Goal: Information Seeking & Learning: Learn about a topic

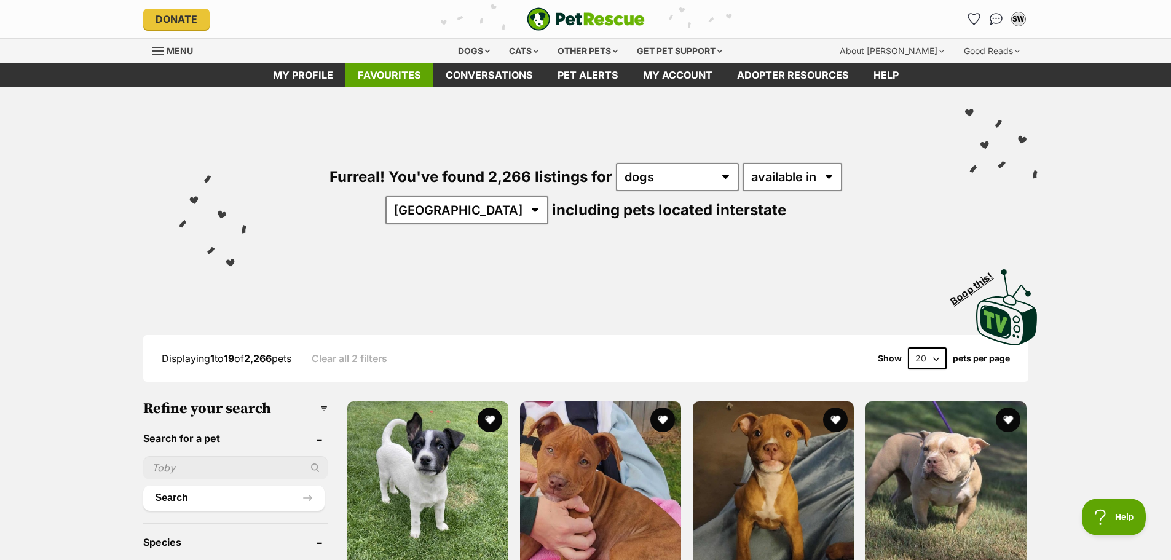
click at [391, 78] on link "Favourites" at bounding box center [389, 75] width 88 height 24
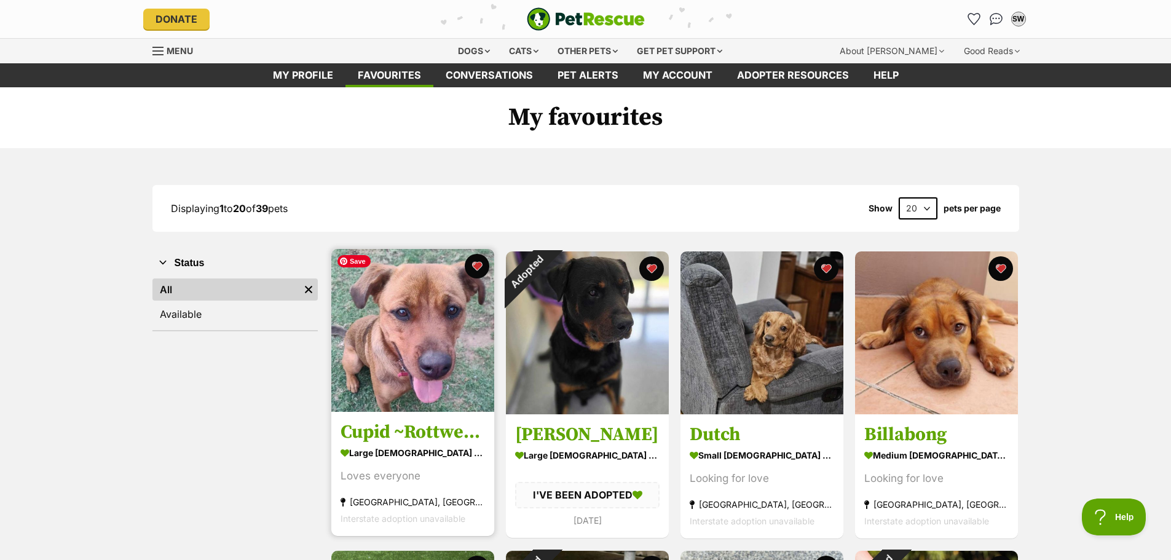
click at [418, 361] on img at bounding box center [412, 330] width 163 height 163
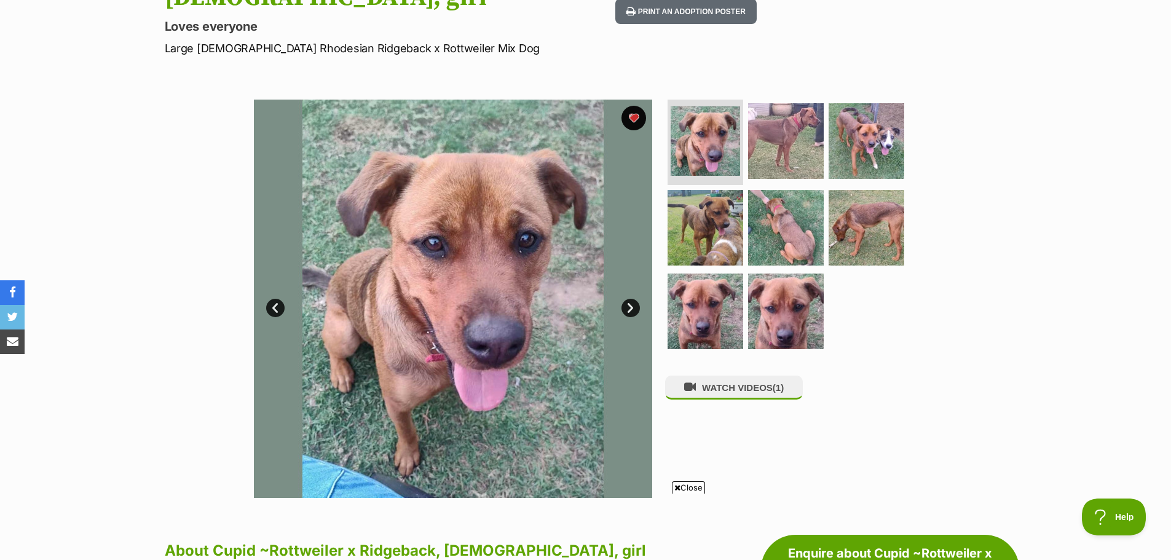
click at [632, 308] on link "Next" at bounding box center [630, 308] width 18 height 18
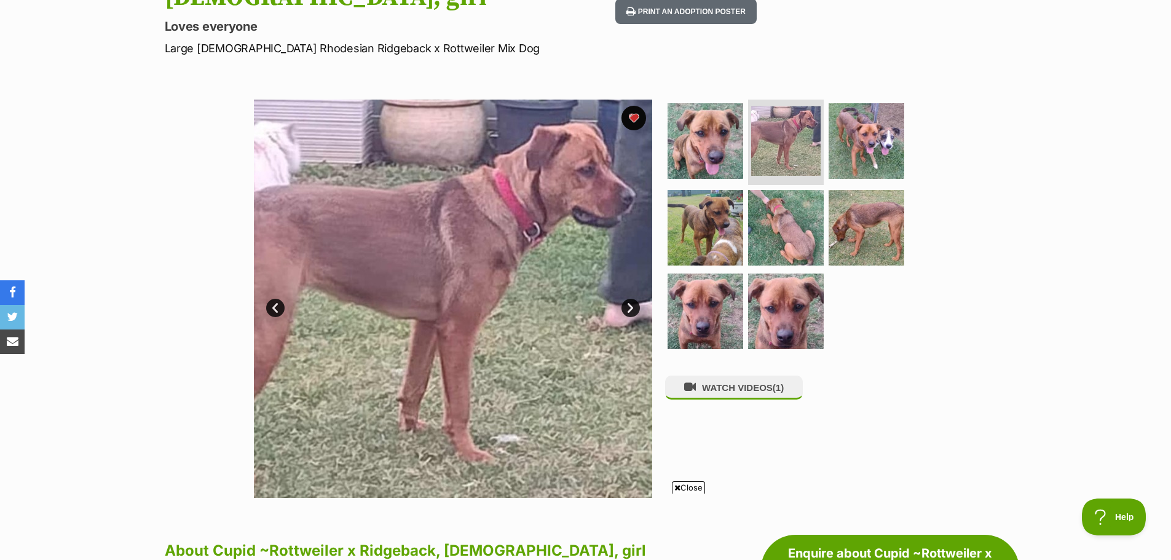
click at [632, 308] on link "Next" at bounding box center [630, 308] width 18 height 18
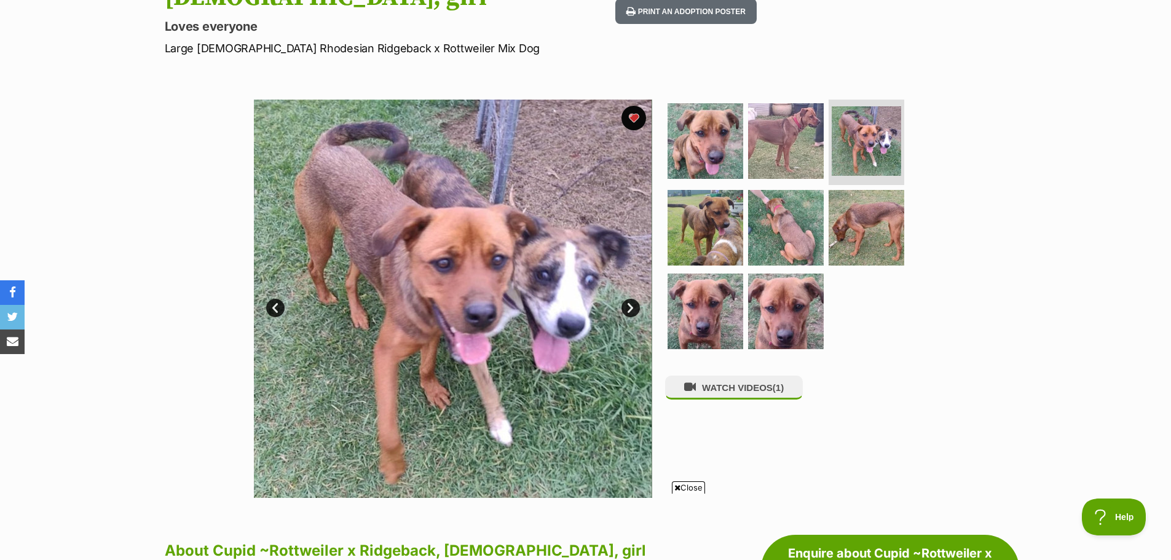
click at [632, 308] on link "Next" at bounding box center [630, 308] width 18 height 18
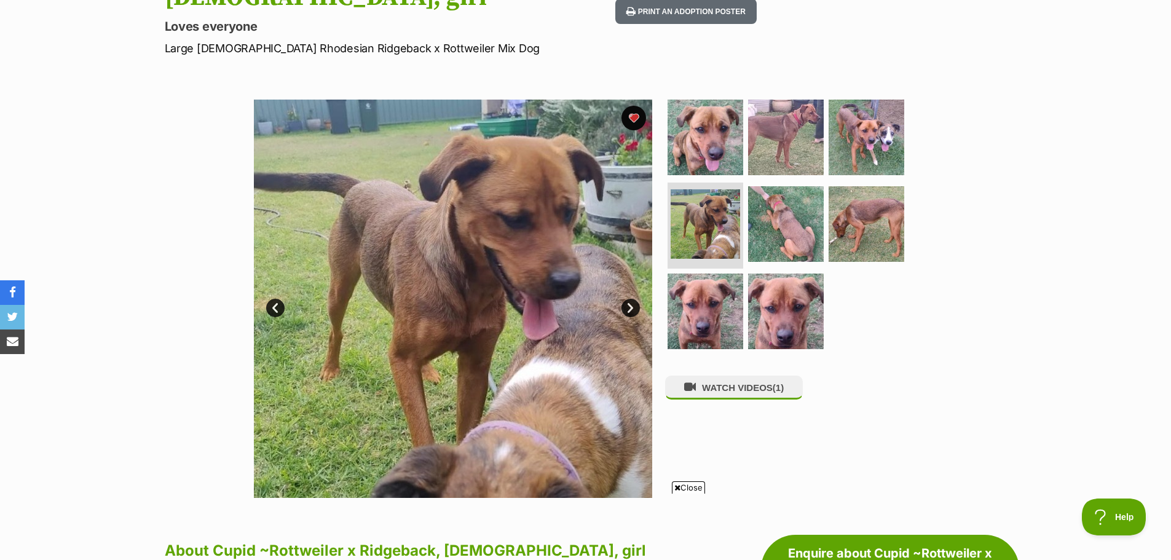
click at [632, 308] on link "Next" at bounding box center [630, 308] width 18 height 18
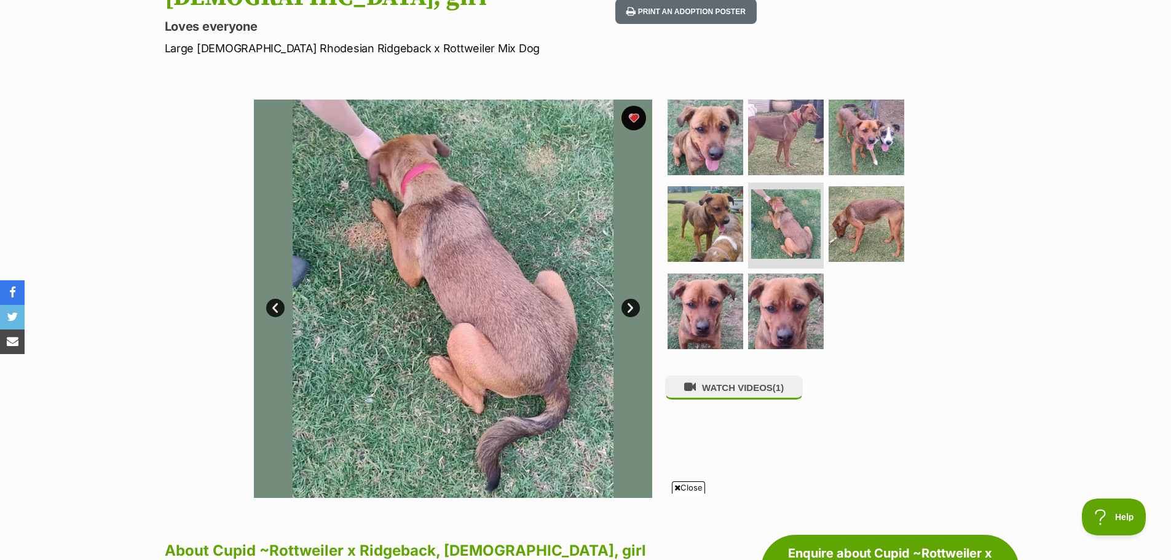
click at [632, 308] on link "Next" at bounding box center [630, 308] width 18 height 18
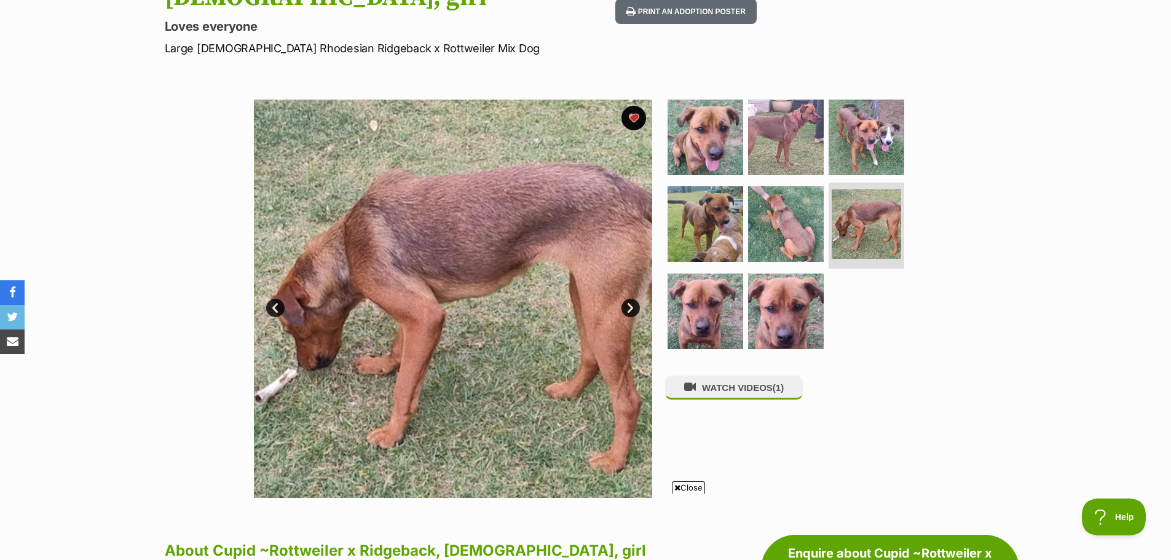
click at [632, 308] on link "Next" at bounding box center [630, 308] width 18 height 18
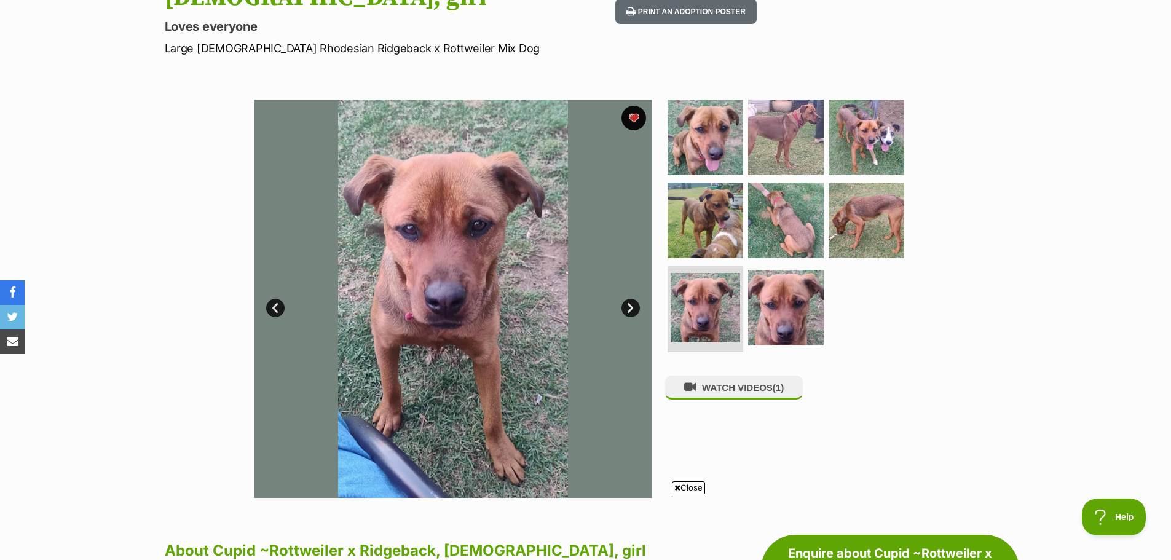
click at [634, 309] on link "Next" at bounding box center [630, 308] width 18 height 18
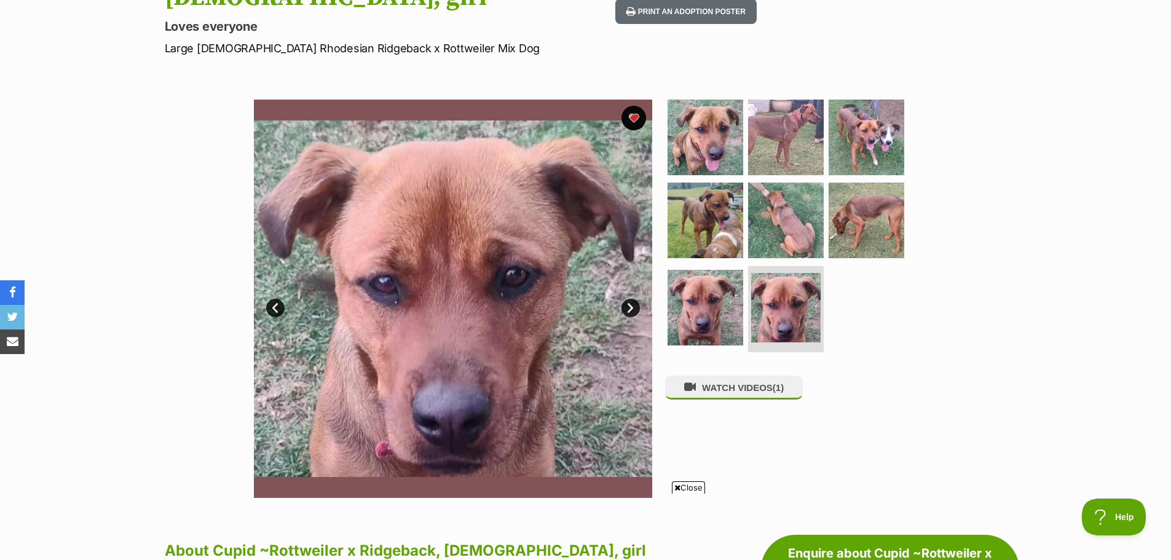
click at [634, 312] on link "Next" at bounding box center [630, 308] width 18 height 18
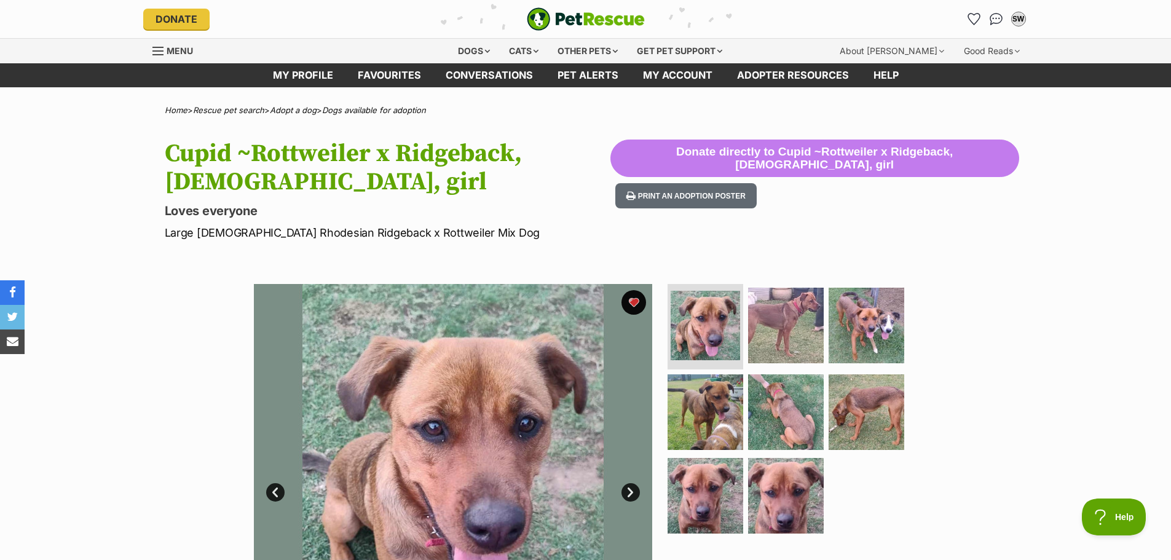
click at [160, 52] on span "Menu" at bounding box center [157, 50] width 11 height 1
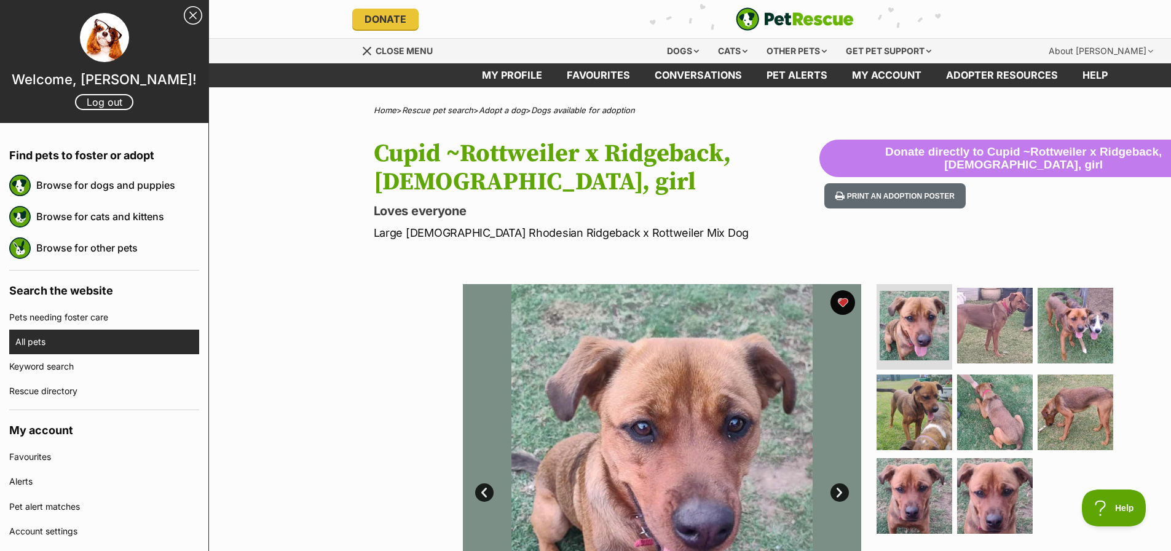
click at [47, 350] on link "All pets" at bounding box center [107, 341] width 184 height 25
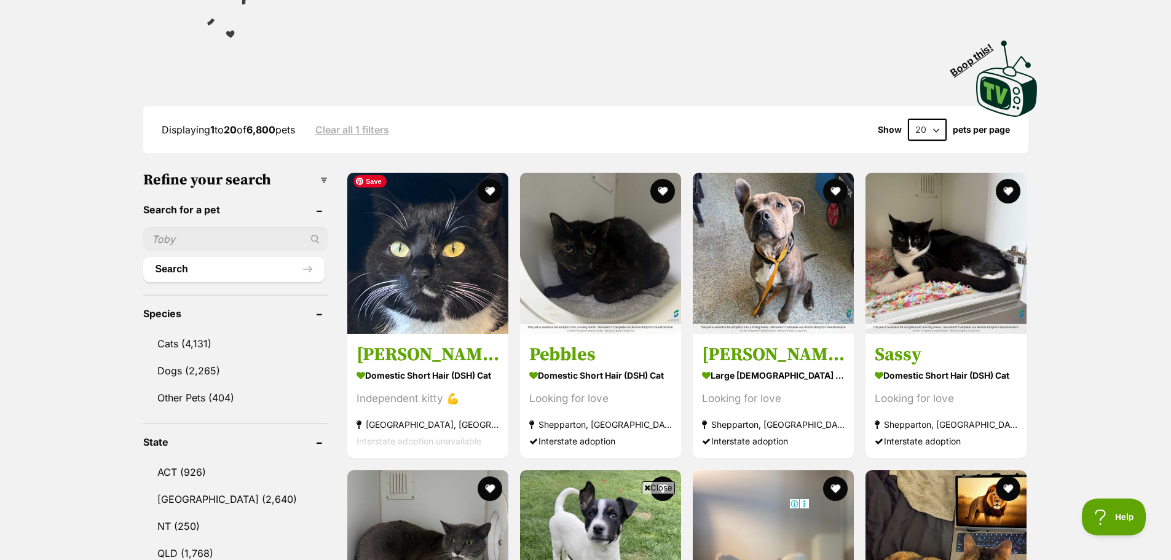
scroll to position [246, 0]
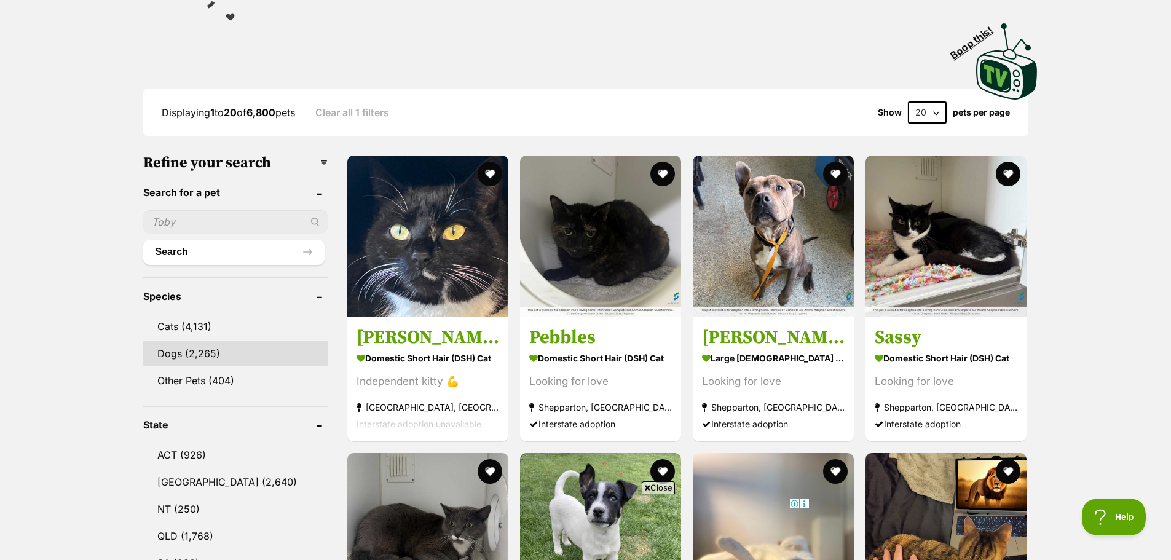
click at [226, 355] on link "Dogs (2,265)" at bounding box center [235, 353] width 184 height 26
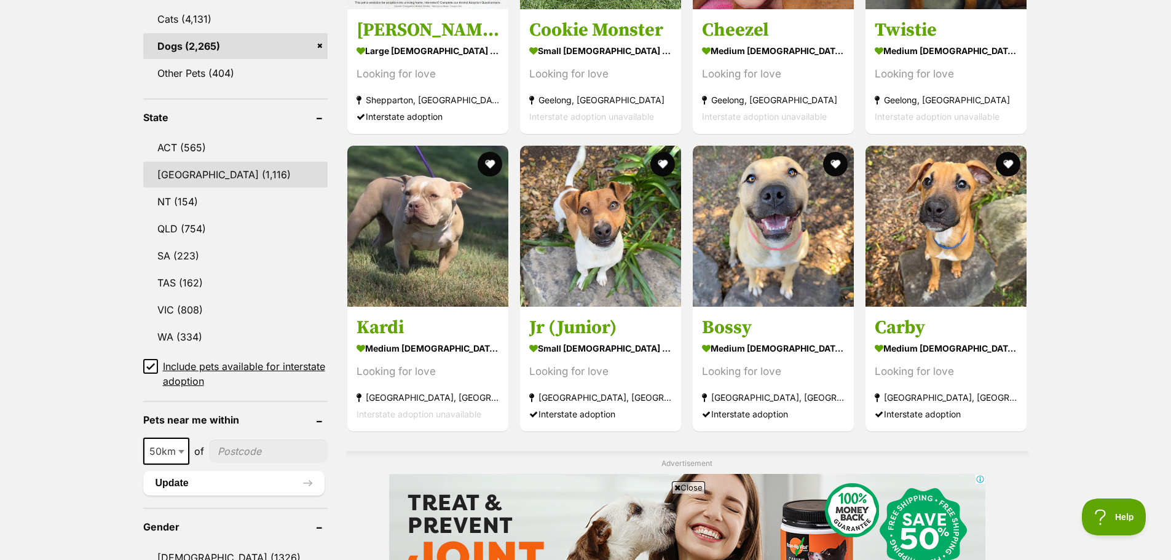
click at [155, 173] on link "[GEOGRAPHIC_DATA] (1,116)" at bounding box center [235, 175] width 184 height 26
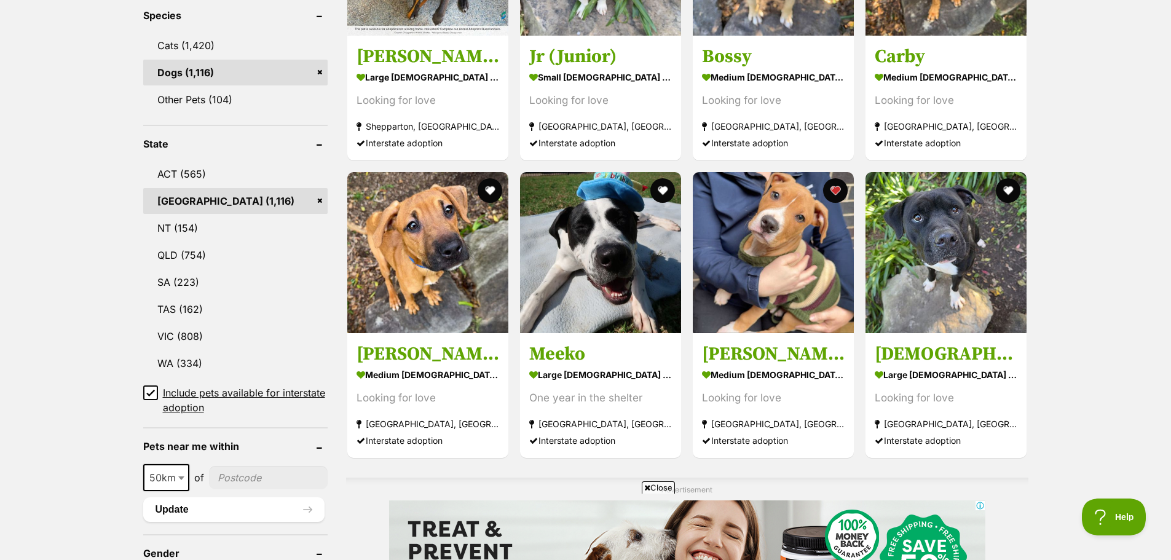
scroll to position [553, 0]
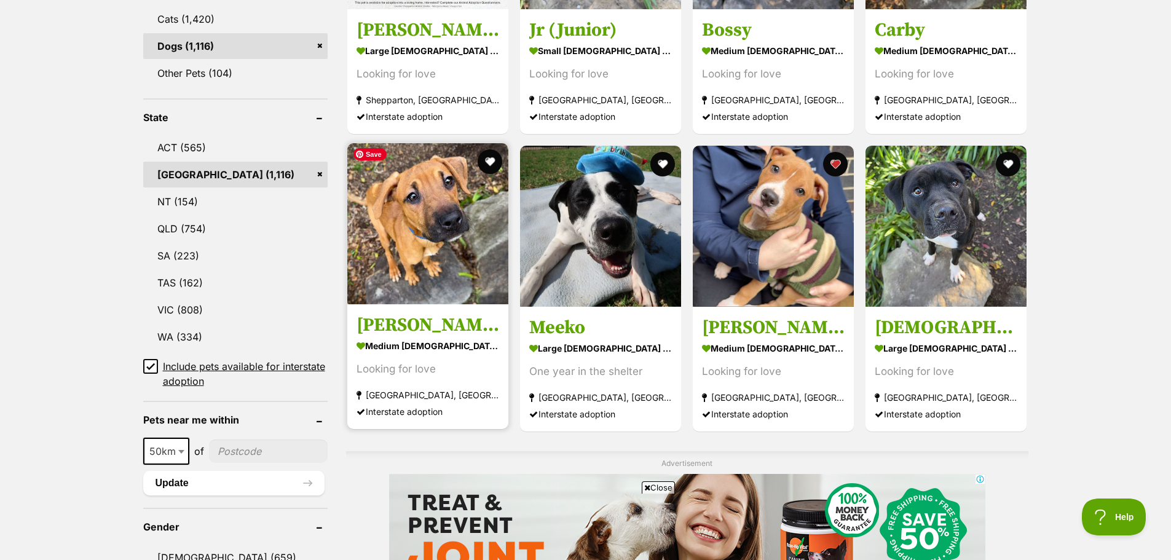
click at [407, 222] on img at bounding box center [427, 223] width 161 height 161
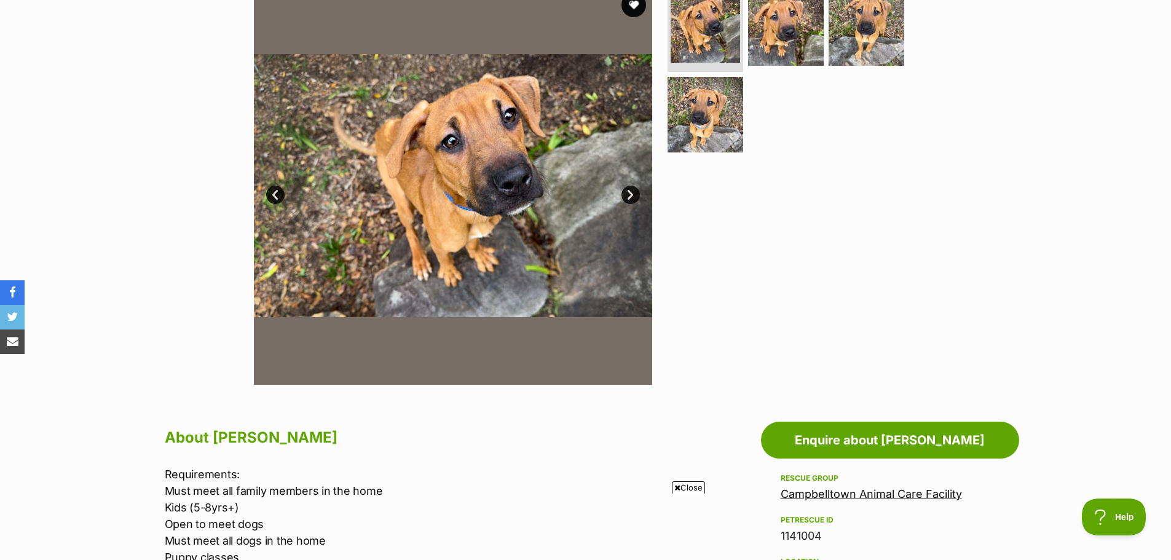
scroll to position [184, 0]
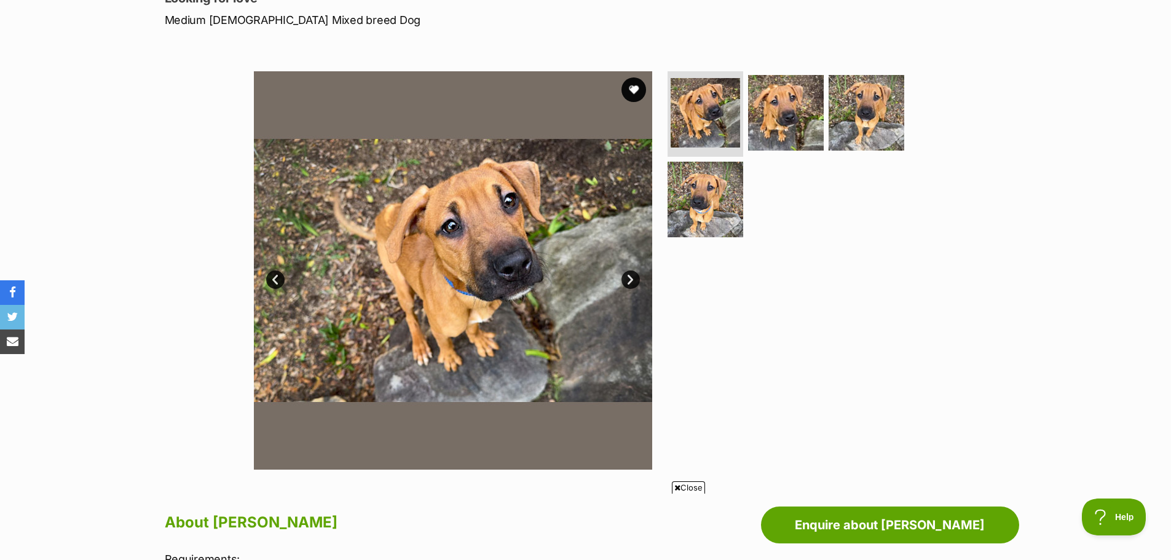
click at [630, 281] on link "Next" at bounding box center [630, 279] width 18 height 18
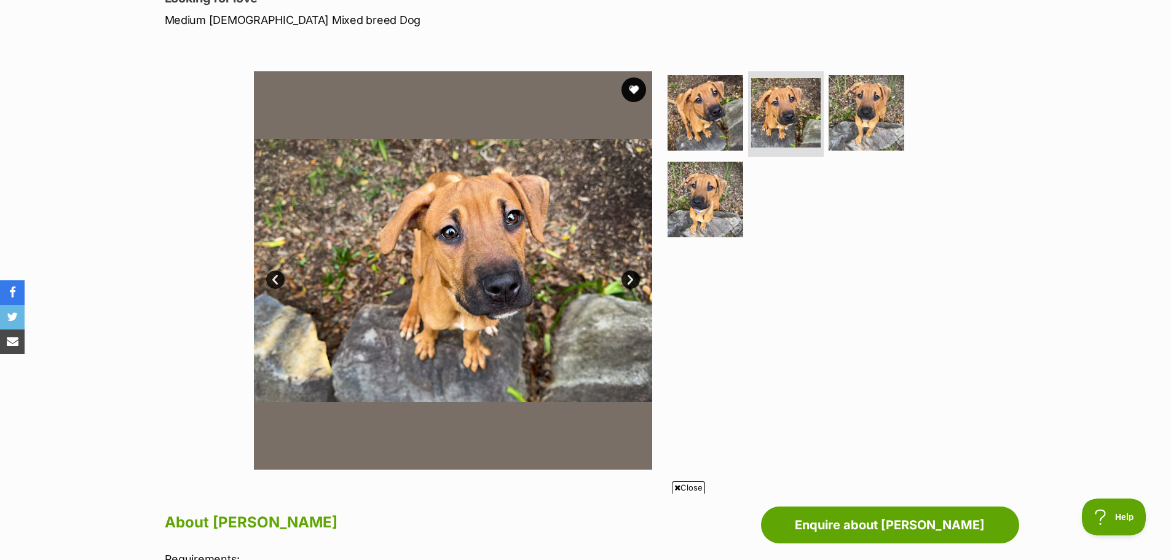
click at [630, 281] on link "Next" at bounding box center [630, 279] width 18 height 18
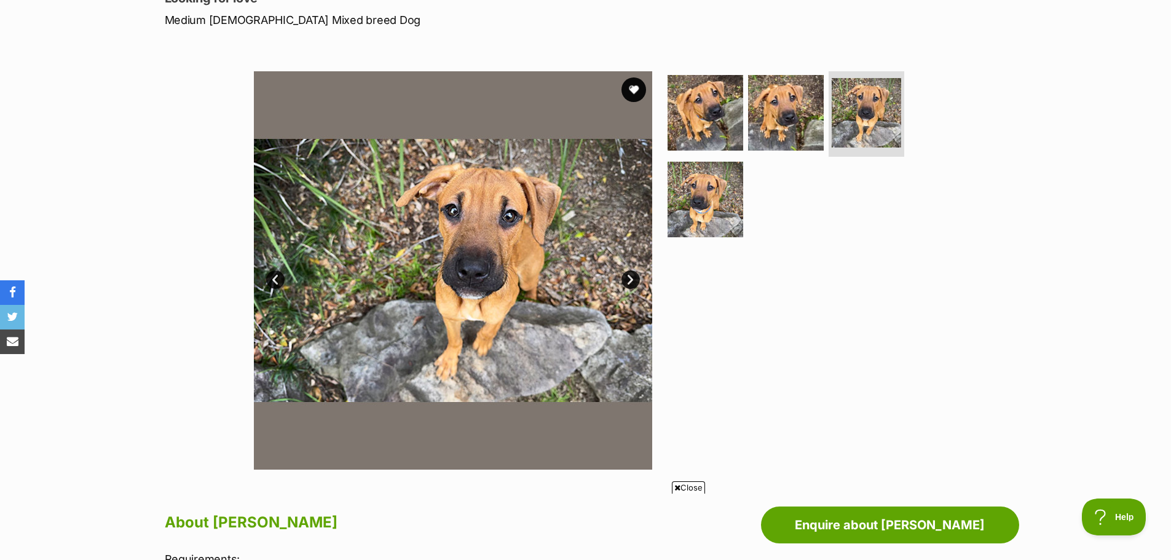
click at [630, 281] on link "Next" at bounding box center [630, 279] width 18 height 18
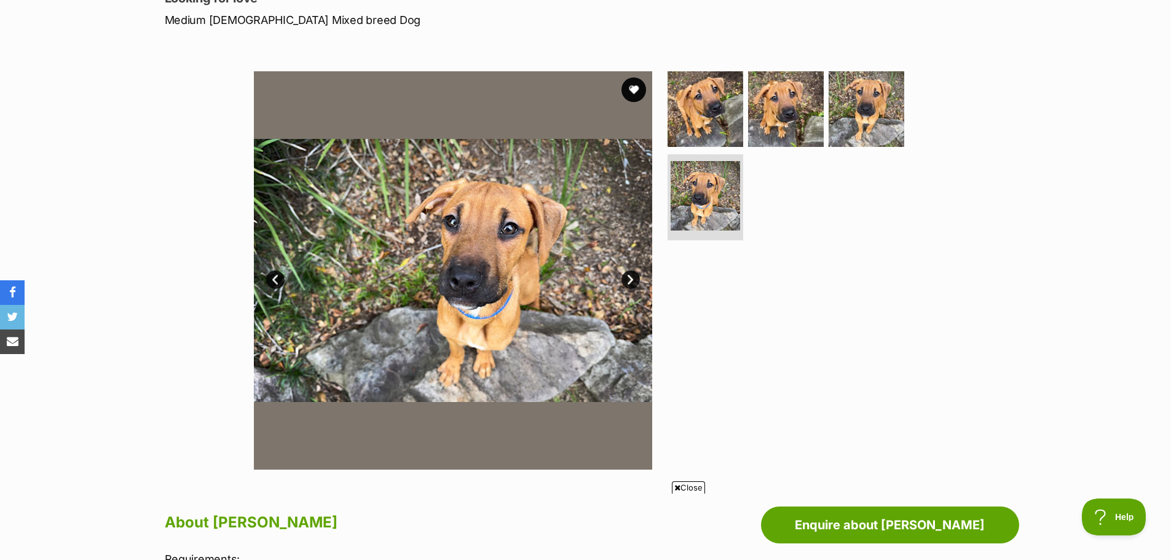
click at [630, 281] on link "Next" at bounding box center [630, 279] width 18 height 18
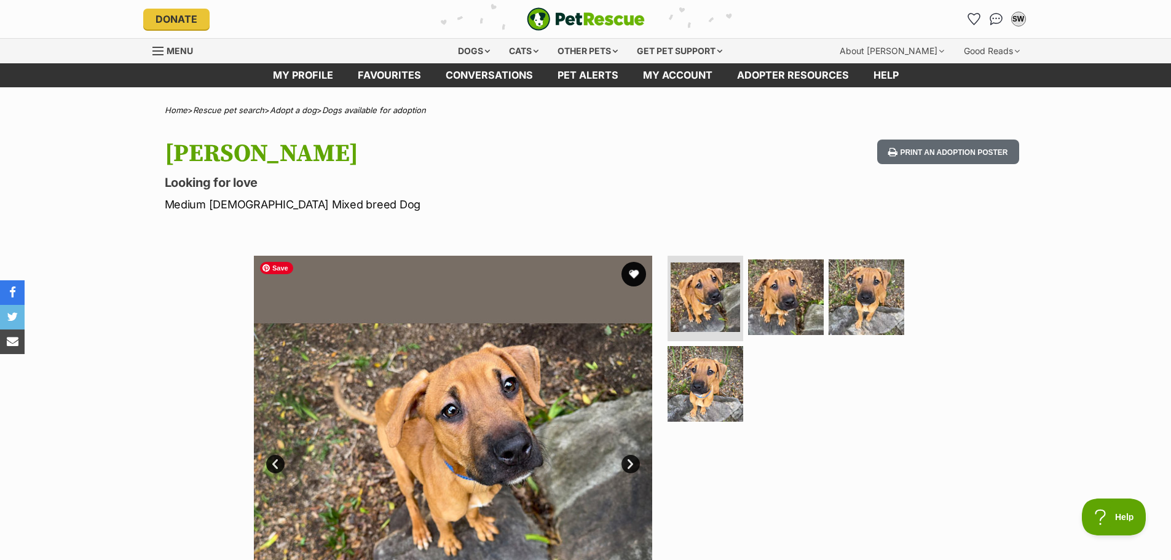
scroll to position [0, 0]
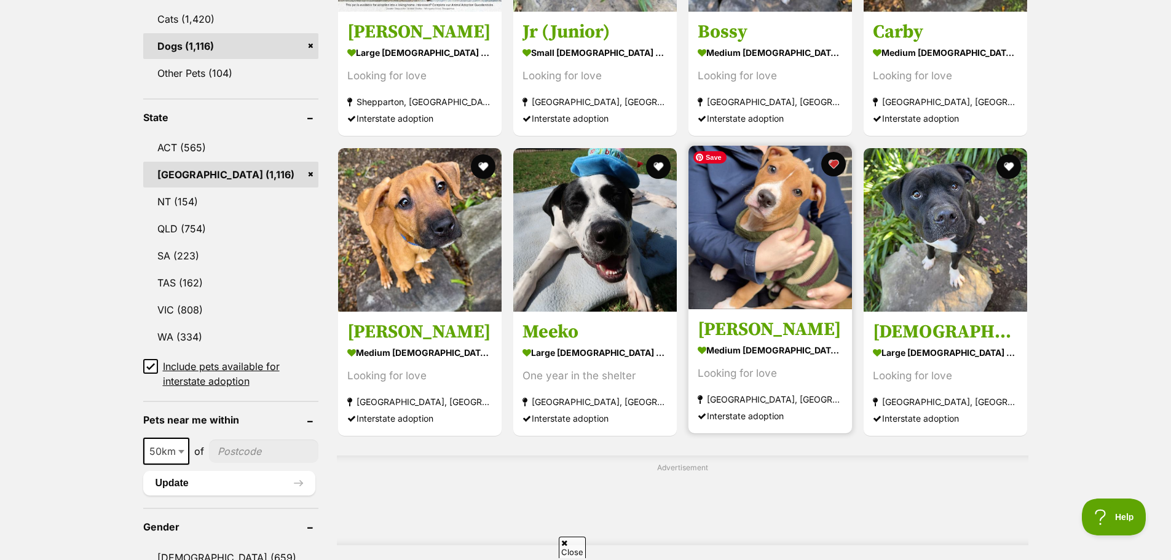
click at [791, 246] on img at bounding box center [769, 227] width 163 height 163
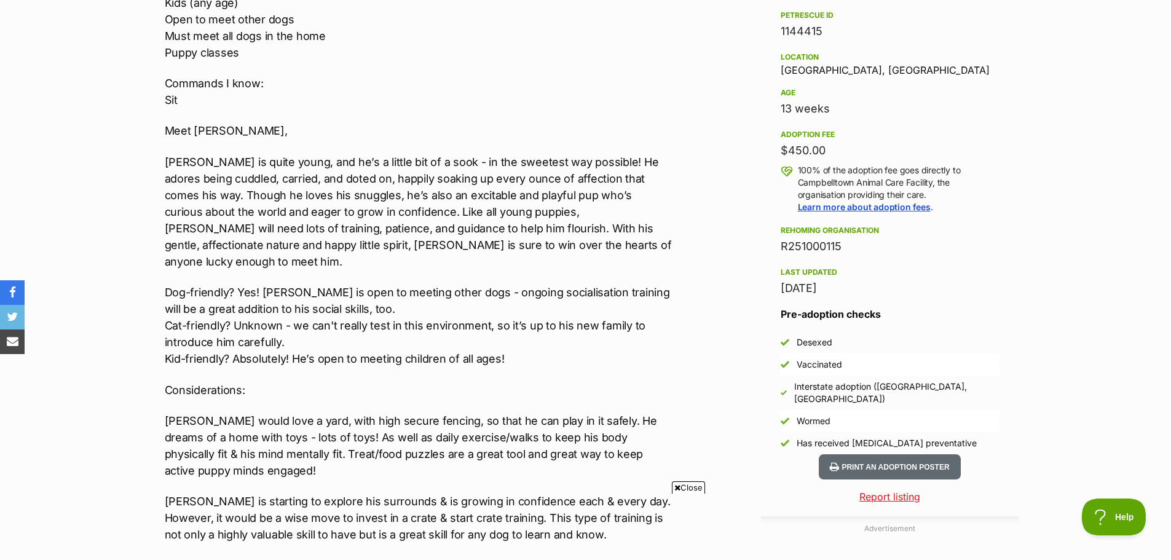
scroll to position [860, 0]
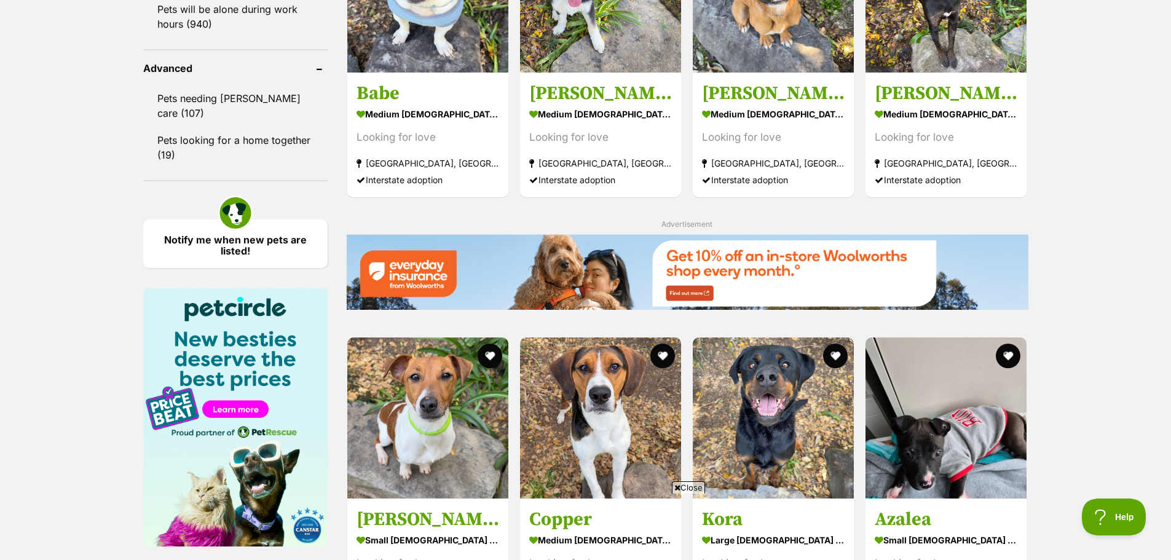
scroll to position [1721, 0]
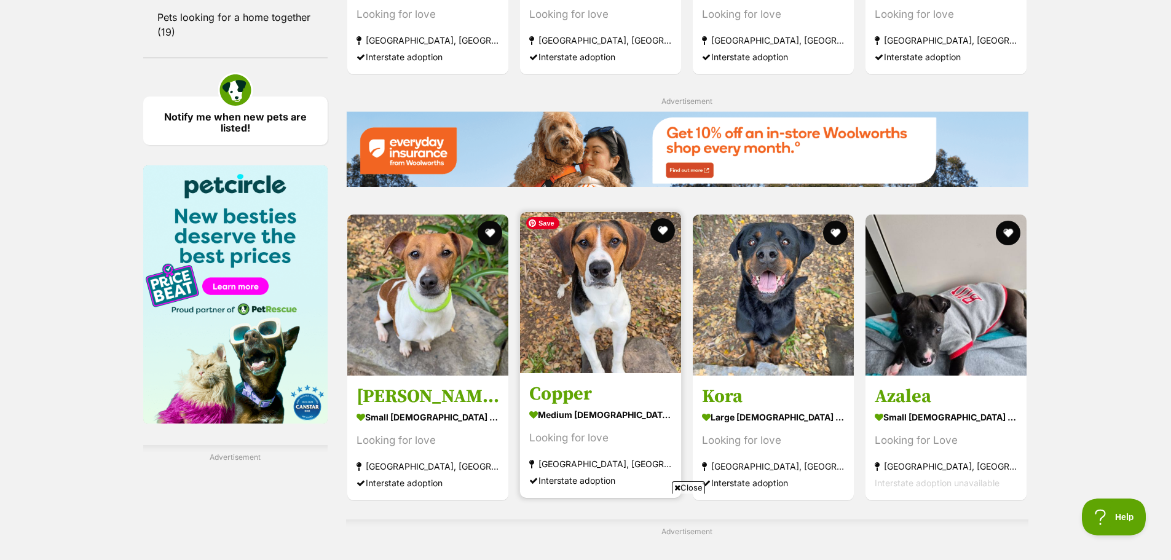
click at [594, 308] on img at bounding box center [600, 292] width 161 height 161
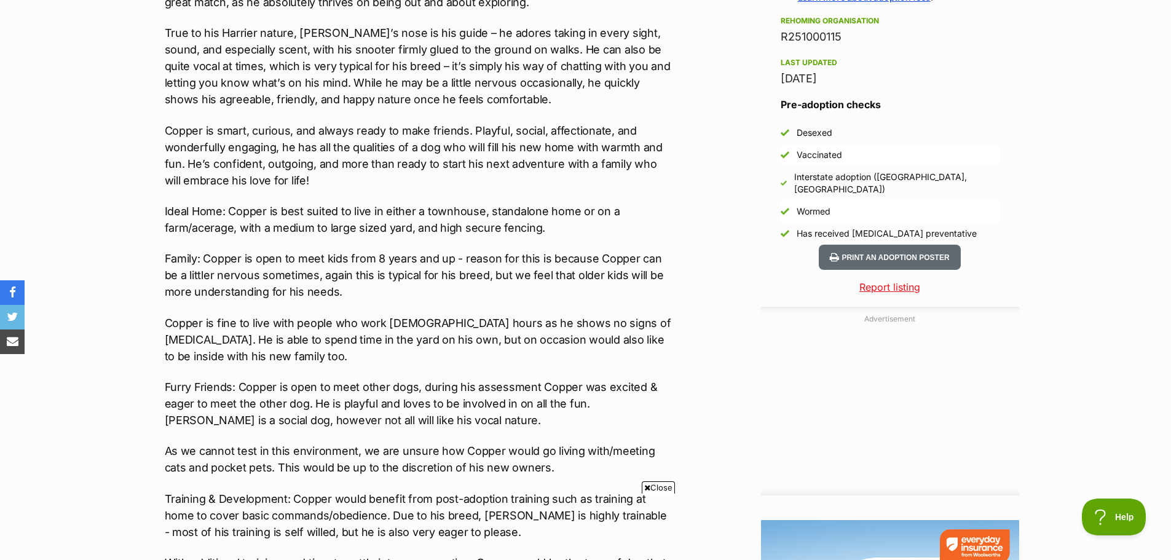
scroll to position [1106, 0]
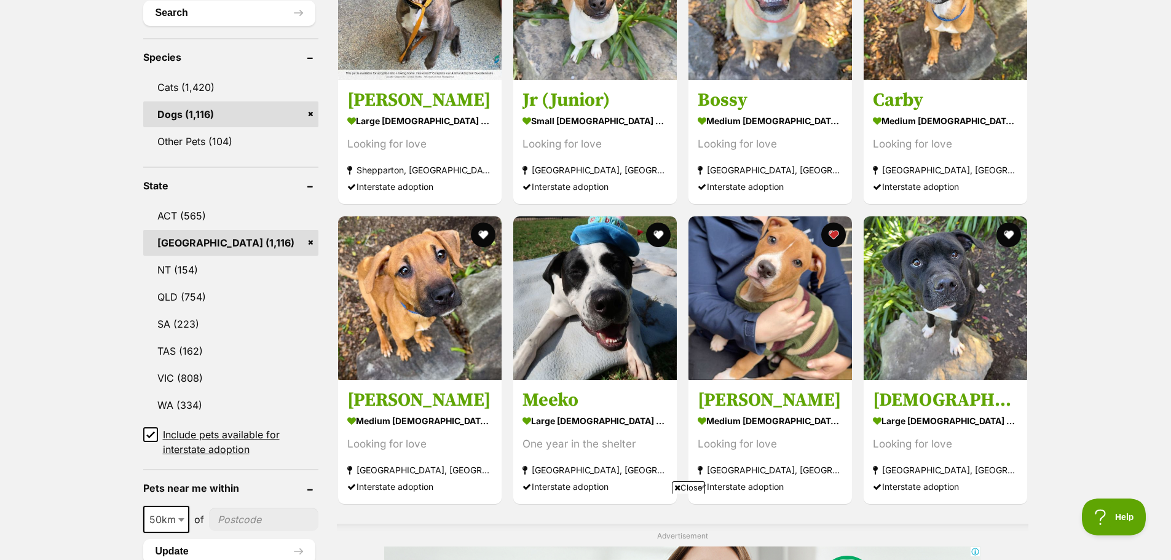
scroll to position [239, 0]
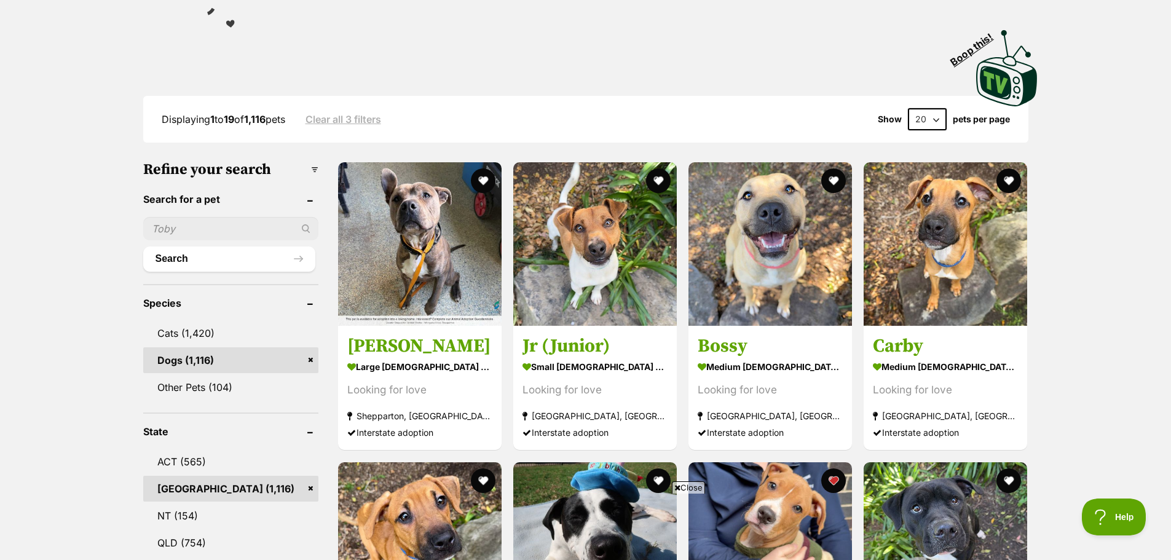
click at [935, 113] on select "20 40 60" at bounding box center [927, 119] width 39 height 22
select select "60"
click at [908, 108] on select "20 40 60" at bounding box center [927, 119] width 39 height 22
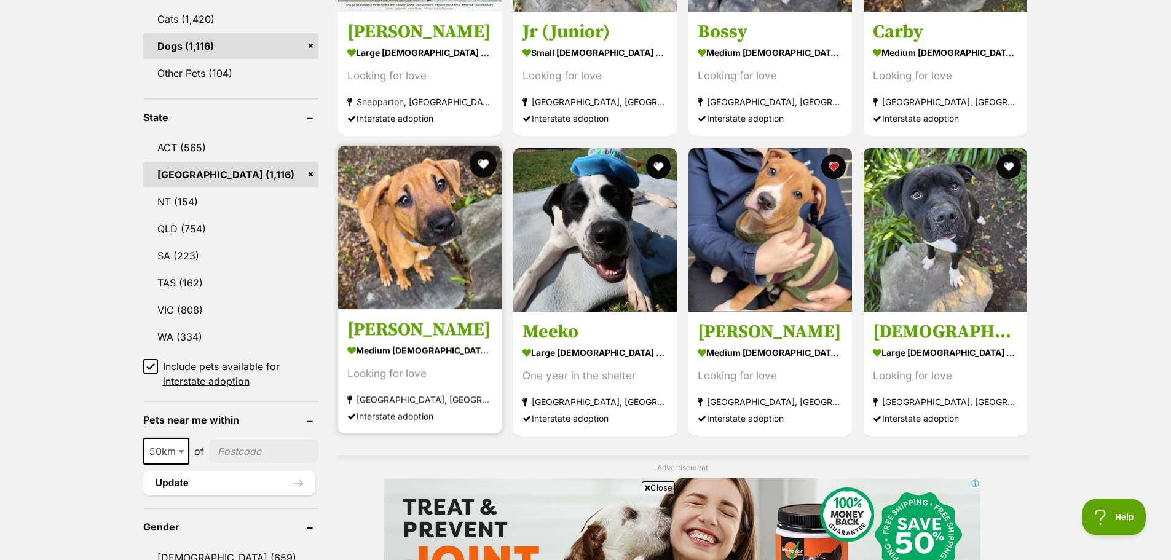
click at [482, 159] on button "favourite" at bounding box center [482, 164] width 27 height 27
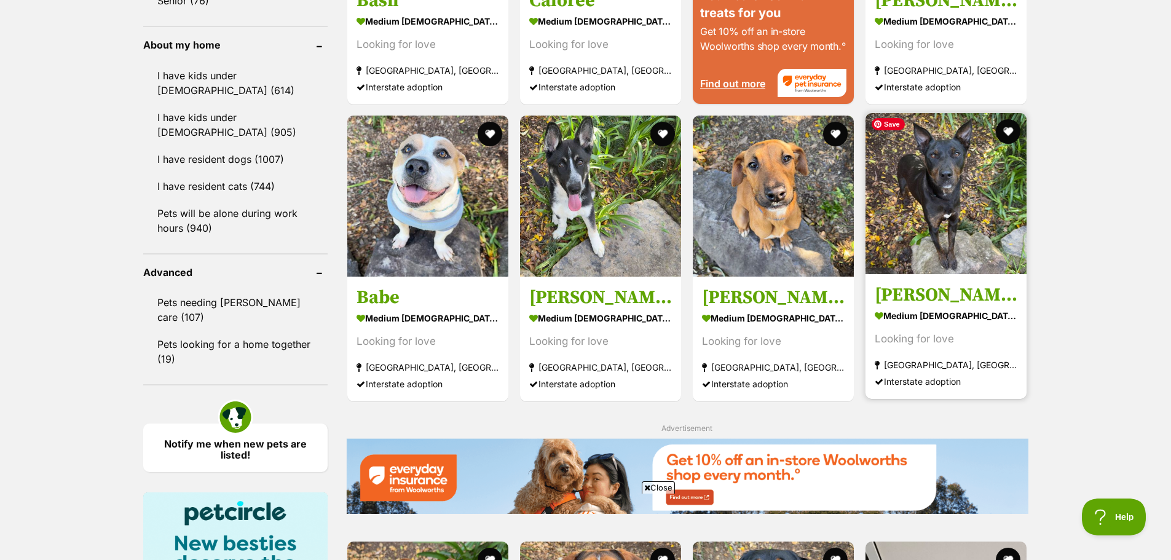
scroll to position [1413, 0]
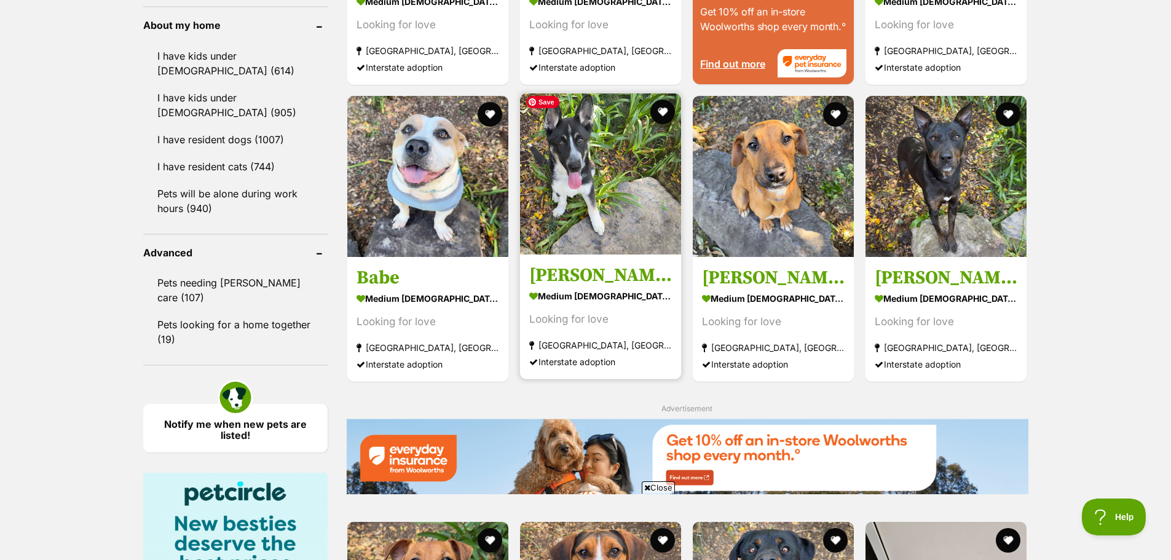
click at [583, 222] on img at bounding box center [600, 173] width 161 height 161
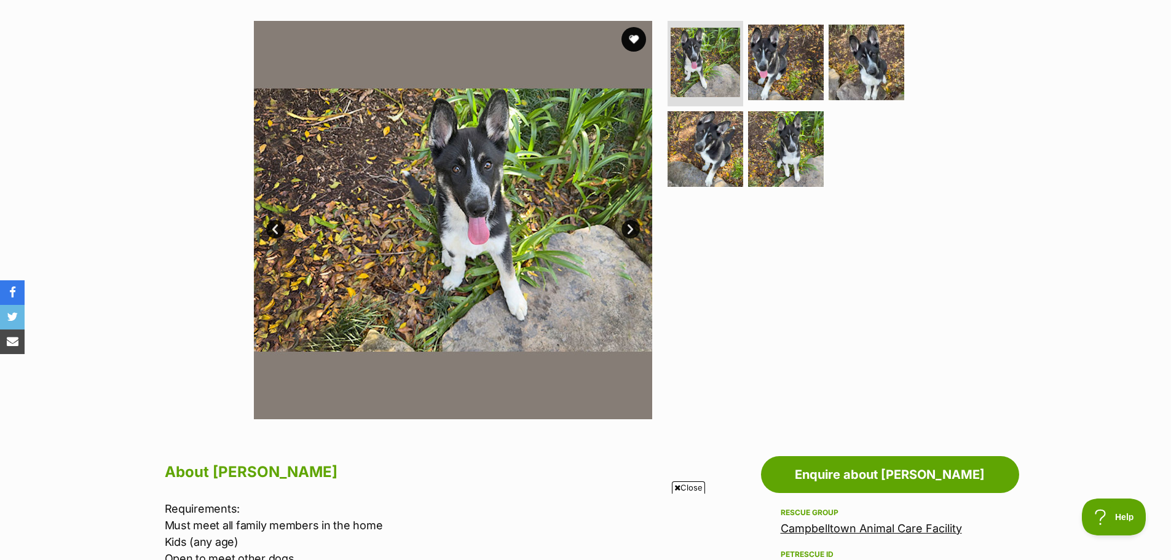
scroll to position [123, 0]
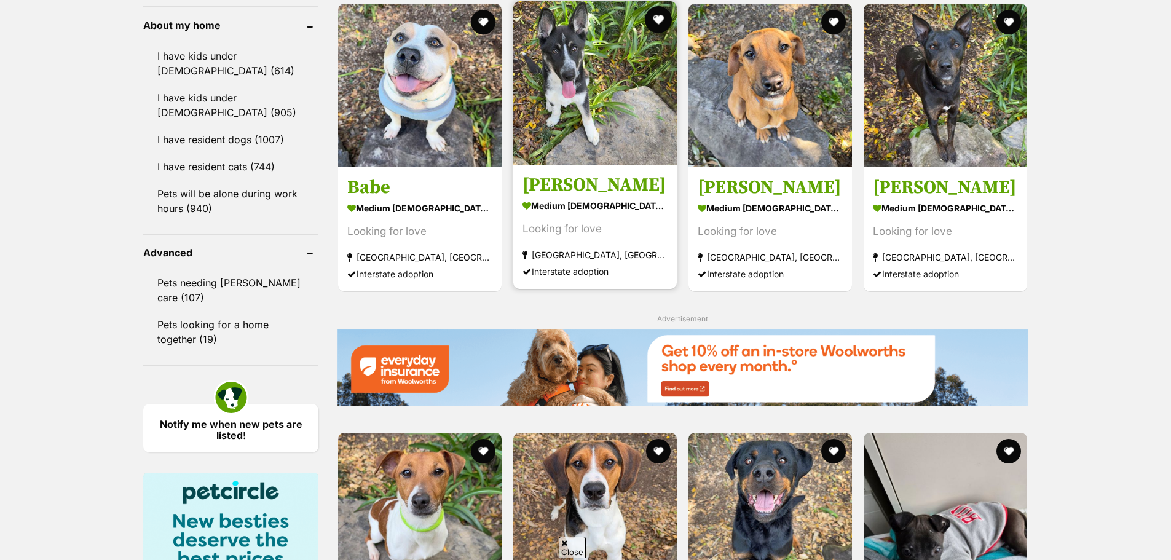
click at [656, 16] on button "favourite" at bounding box center [658, 19] width 27 height 27
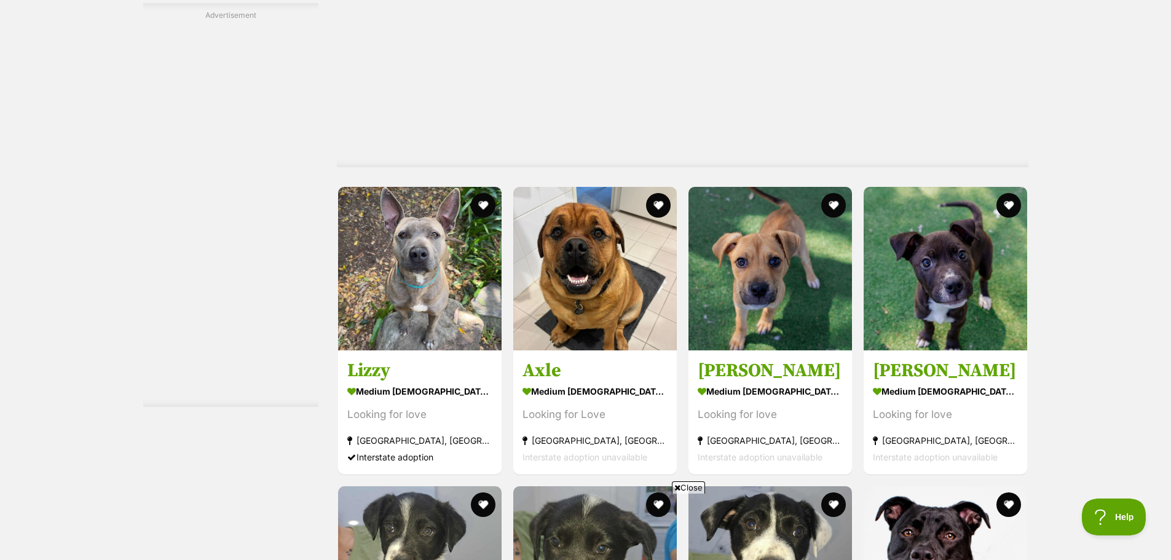
scroll to position [2397, 0]
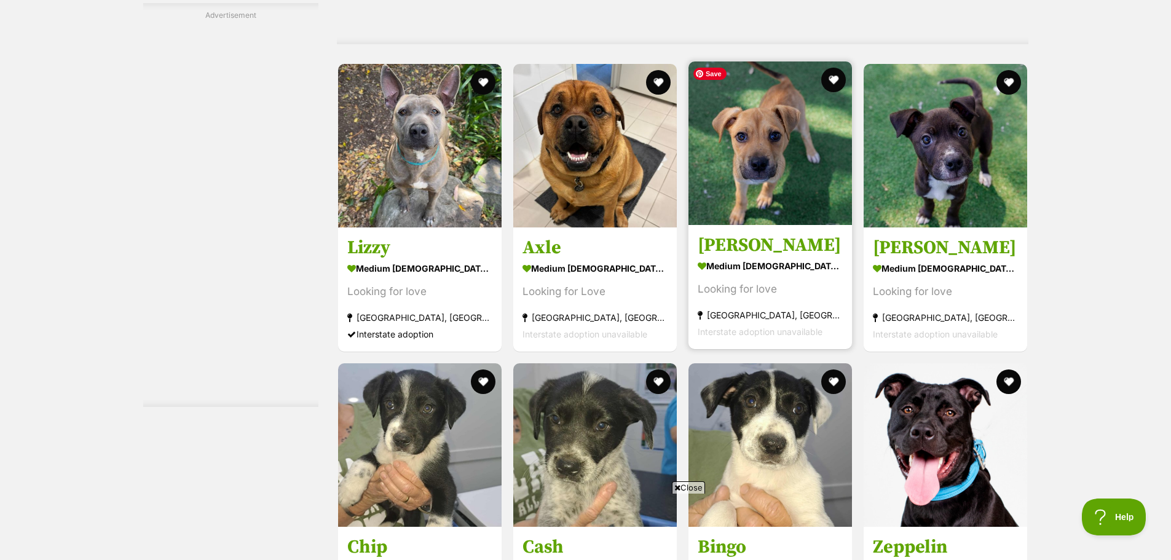
click at [772, 210] on img at bounding box center [769, 142] width 163 height 163
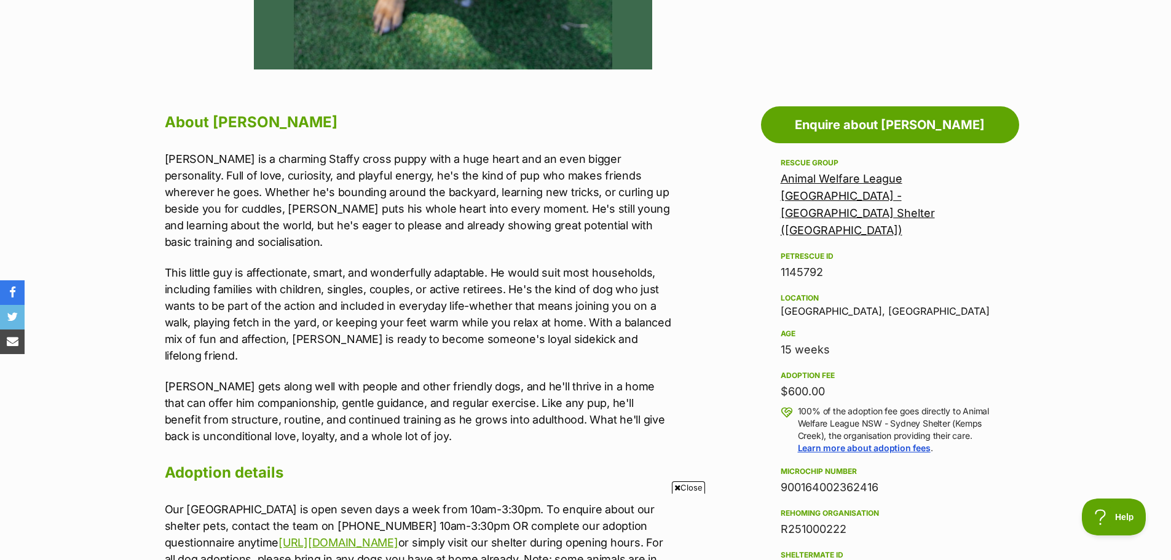
scroll to position [614, 0]
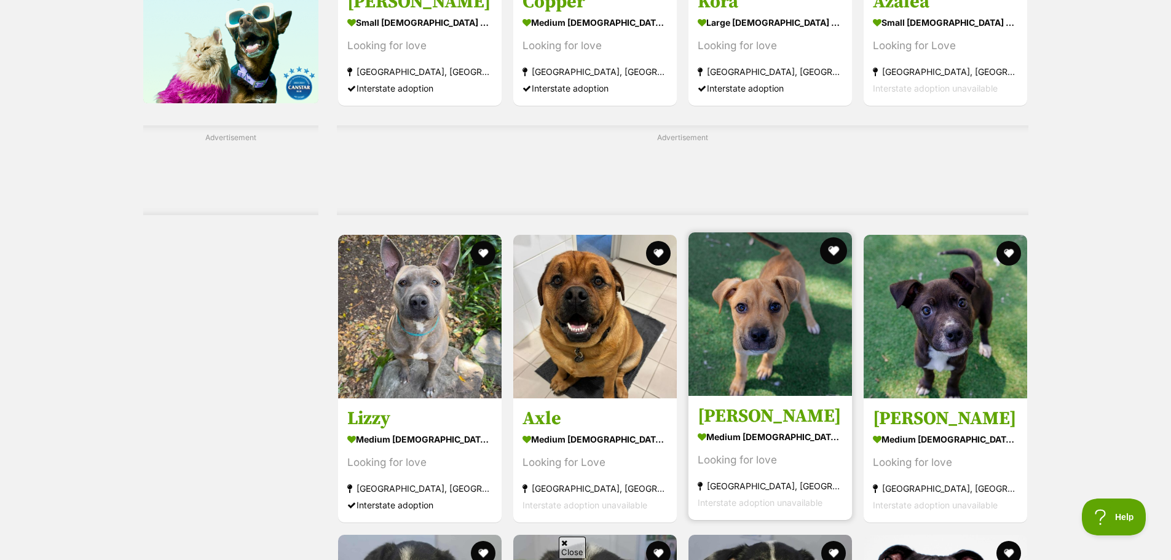
click at [827, 237] on button "favourite" at bounding box center [833, 250] width 27 height 27
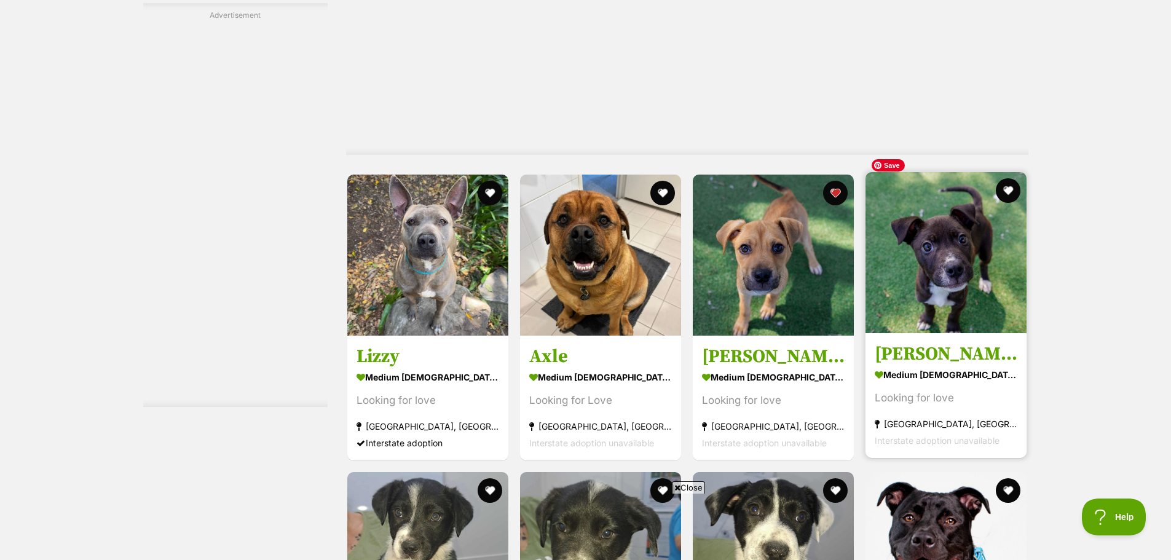
click at [973, 263] on img at bounding box center [945, 252] width 161 height 161
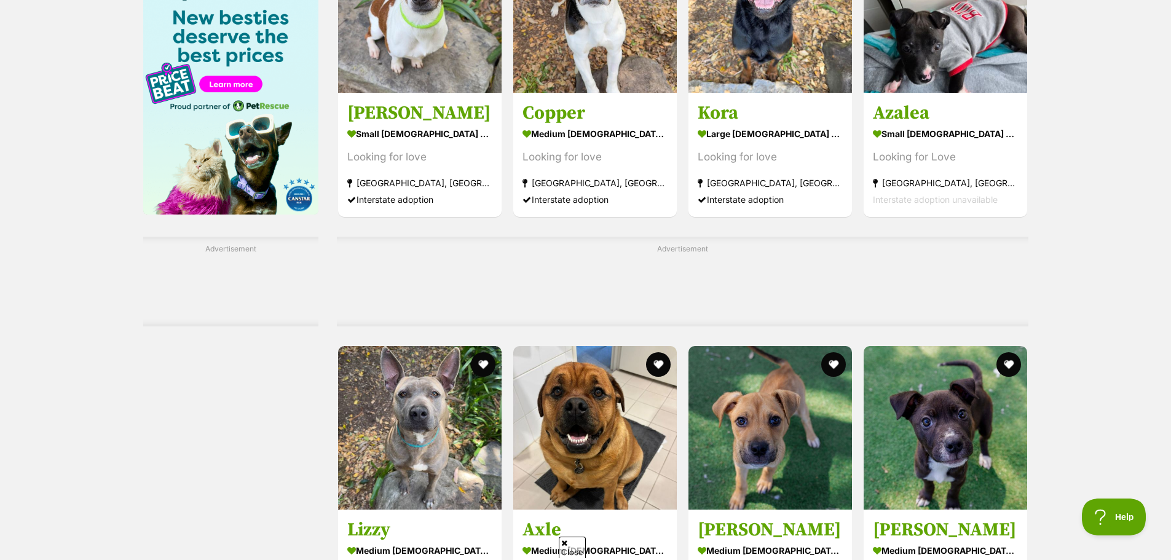
scroll to position [1905, 0]
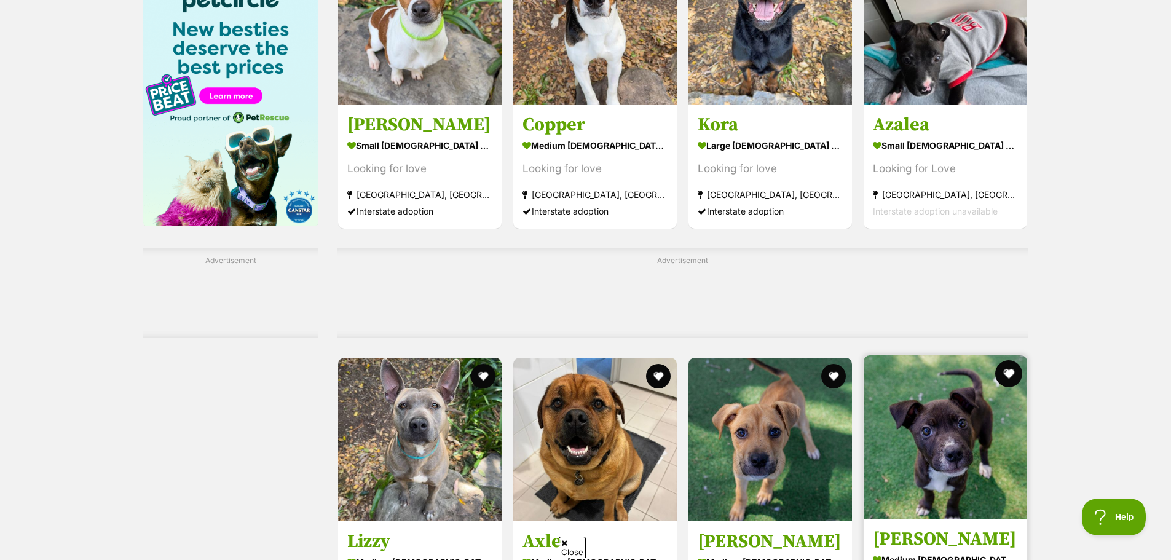
click at [1007, 360] on button "favourite" at bounding box center [1008, 373] width 27 height 27
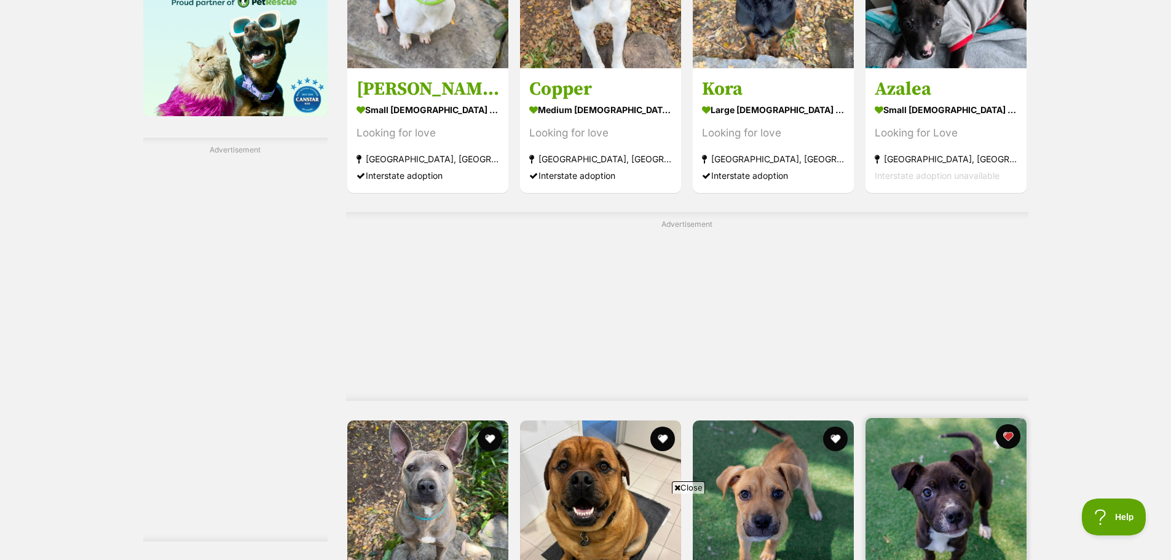
scroll to position [2212, 0]
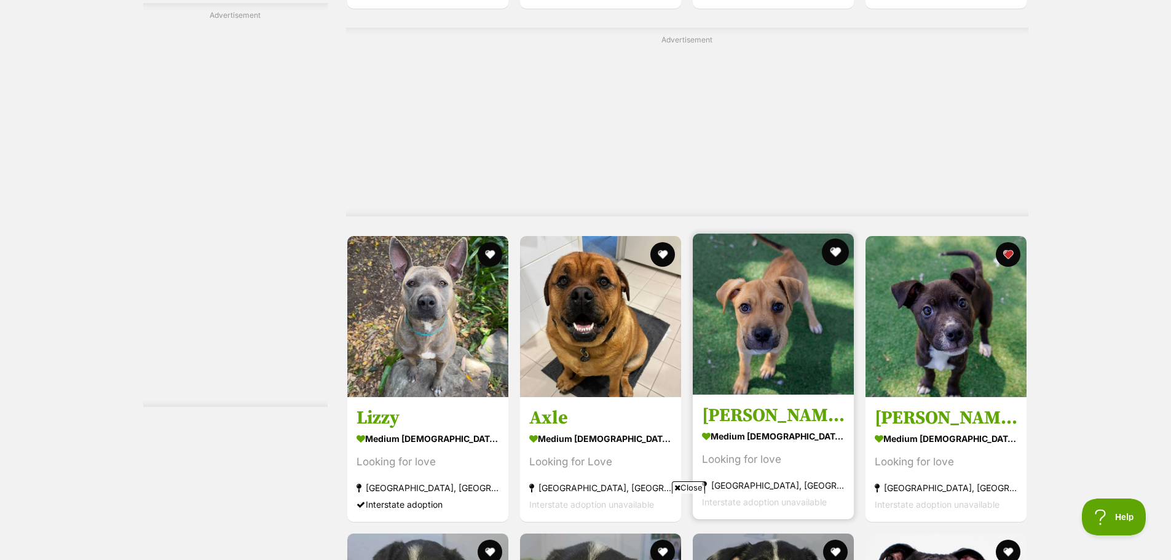
click at [834, 238] on button "favourite" at bounding box center [835, 251] width 27 height 27
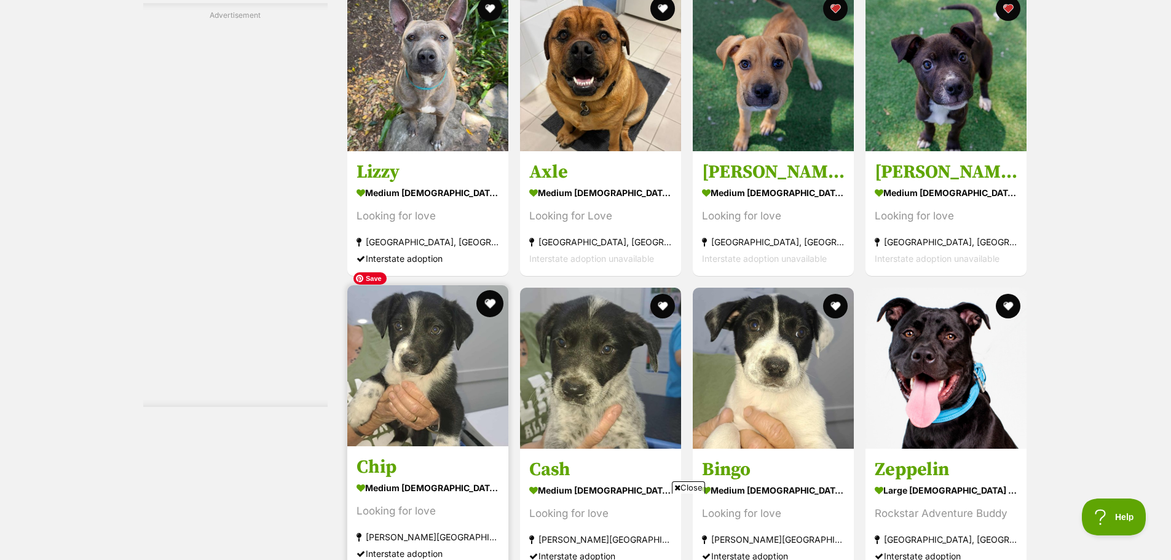
scroll to position [2581, 0]
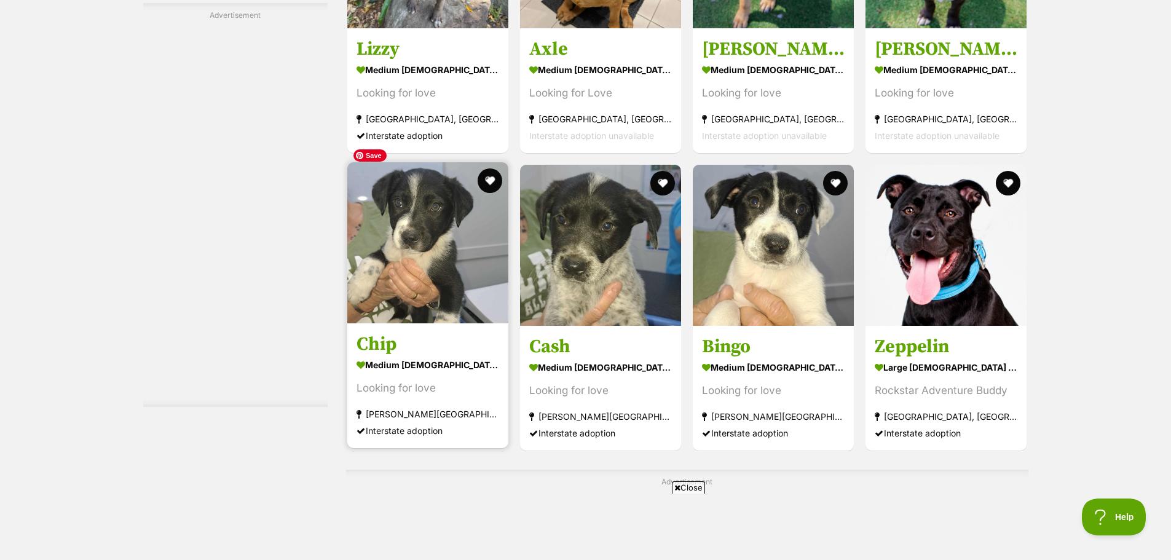
click at [406, 240] on img at bounding box center [427, 242] width 161 height 161
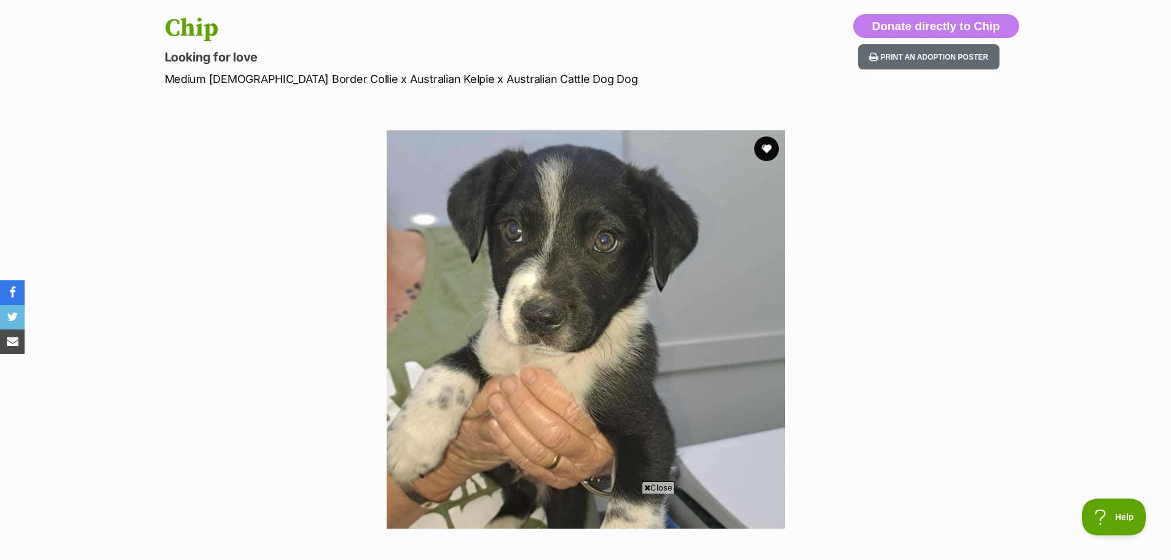
scroll to position [123, 0]
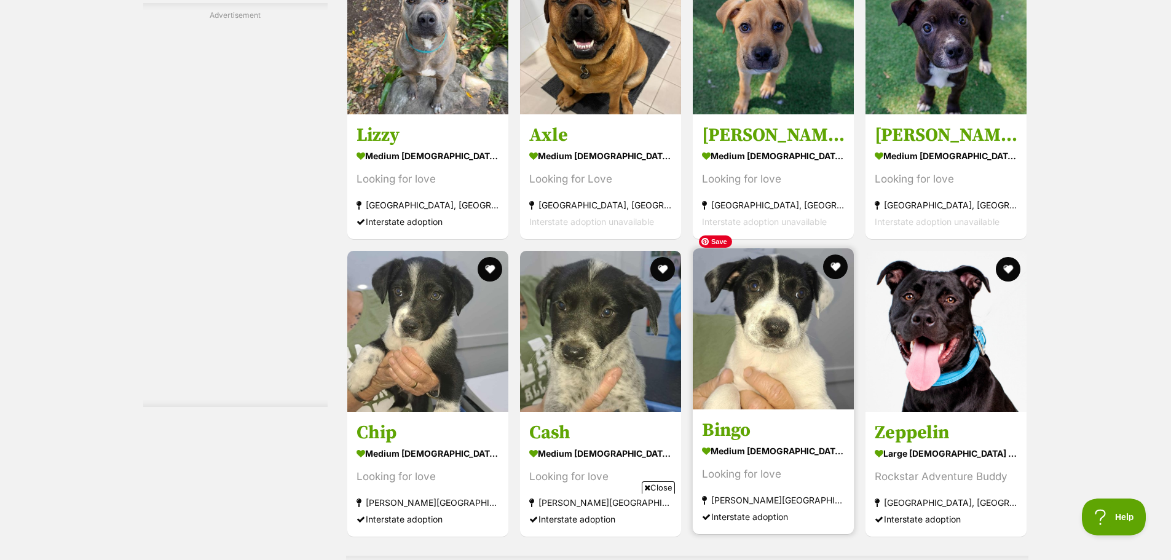
click at [786, 335] on img at bounding box center [773, 328] width 161 height 161
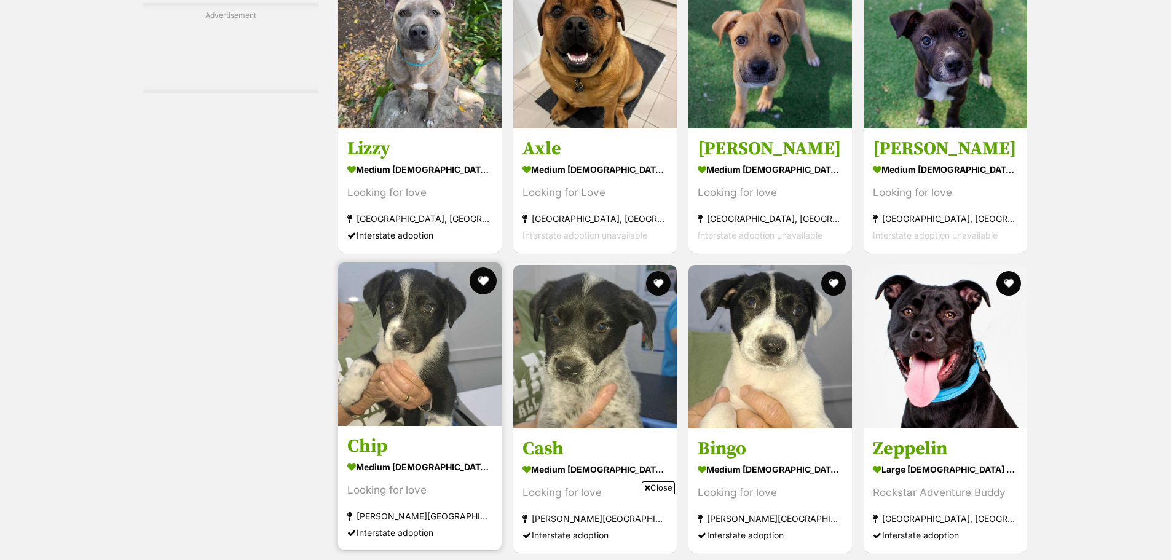
click at [482, 279] on button "favourite" at bounding box center [482, 280] width 27 height 27
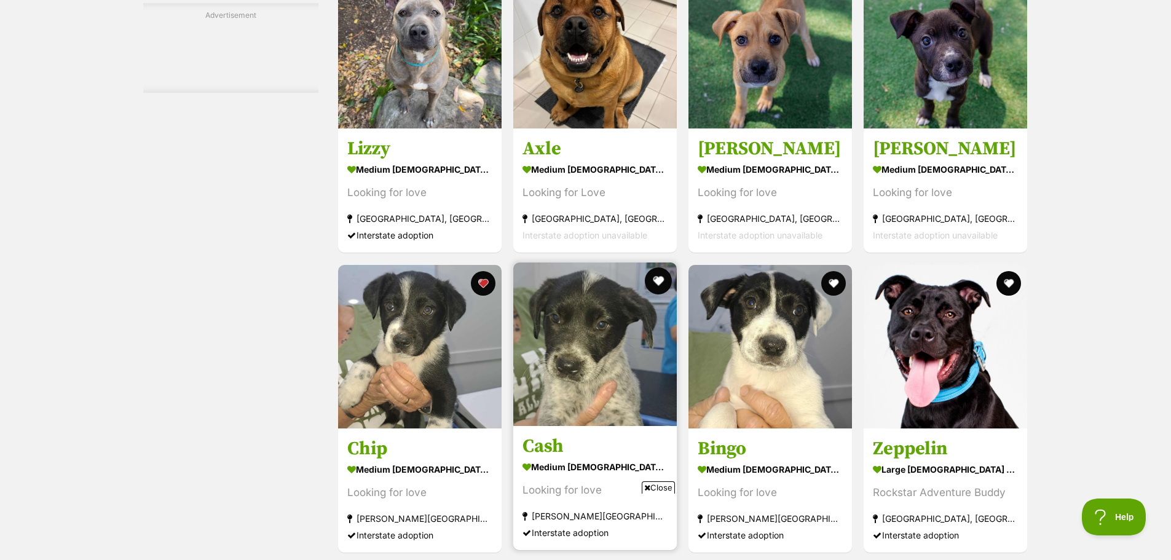
click at [656, 279] on button "favourite" at bounding box center [658, 280] width 27 height 27
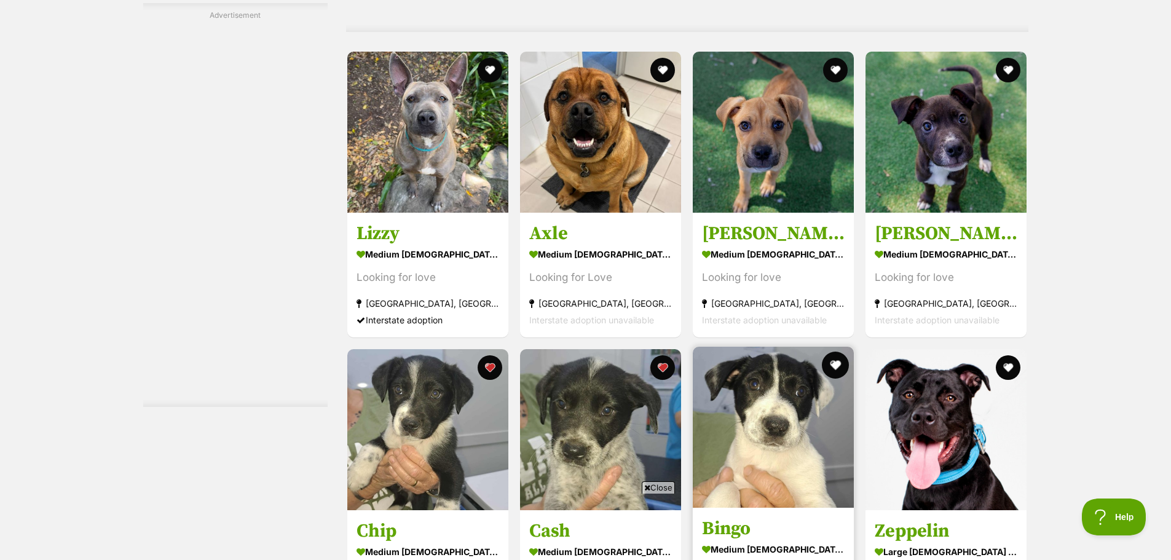
click at [836, 365] on button "favourite" at bounding box center [835, 364] width 27 height 27
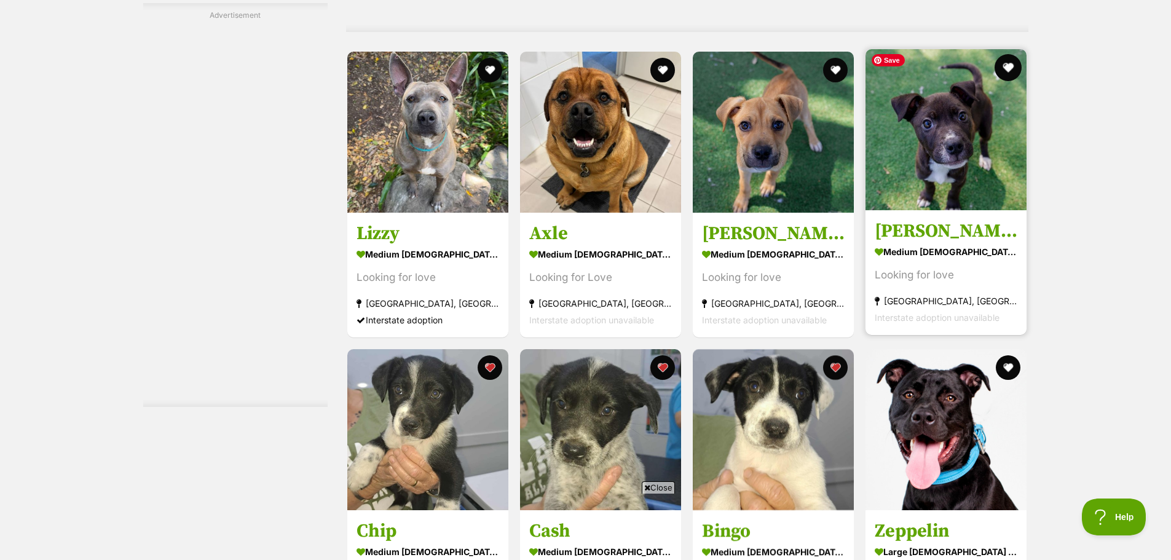
click at [1001, 61] on button "favourite" at bounding box center [1008, 67] width 27 height 27
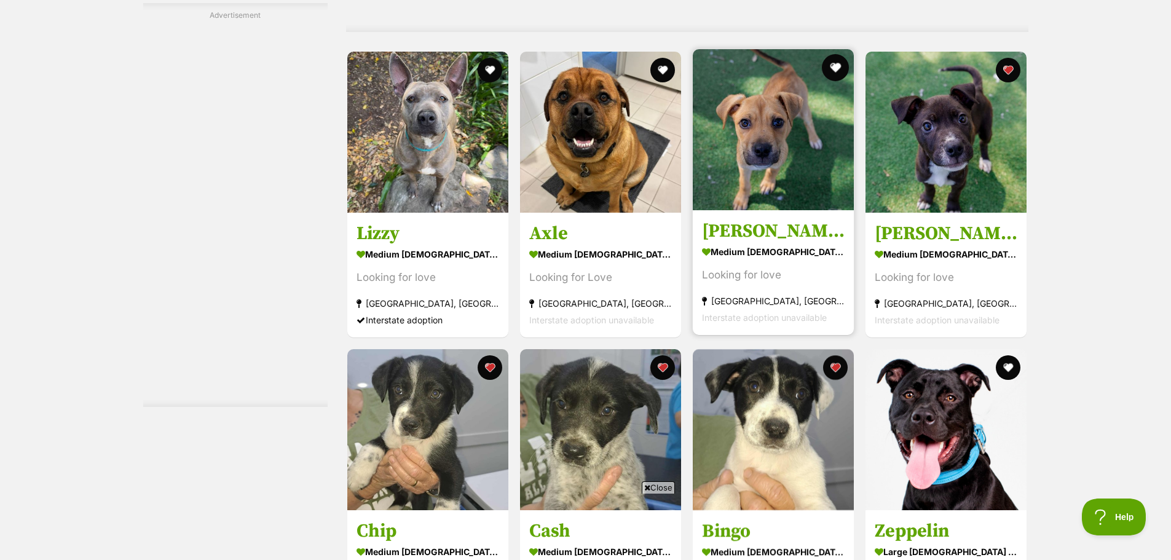
click at [831, 65] on button "favourite" at bounding box center [835, 67] width 27 height 27
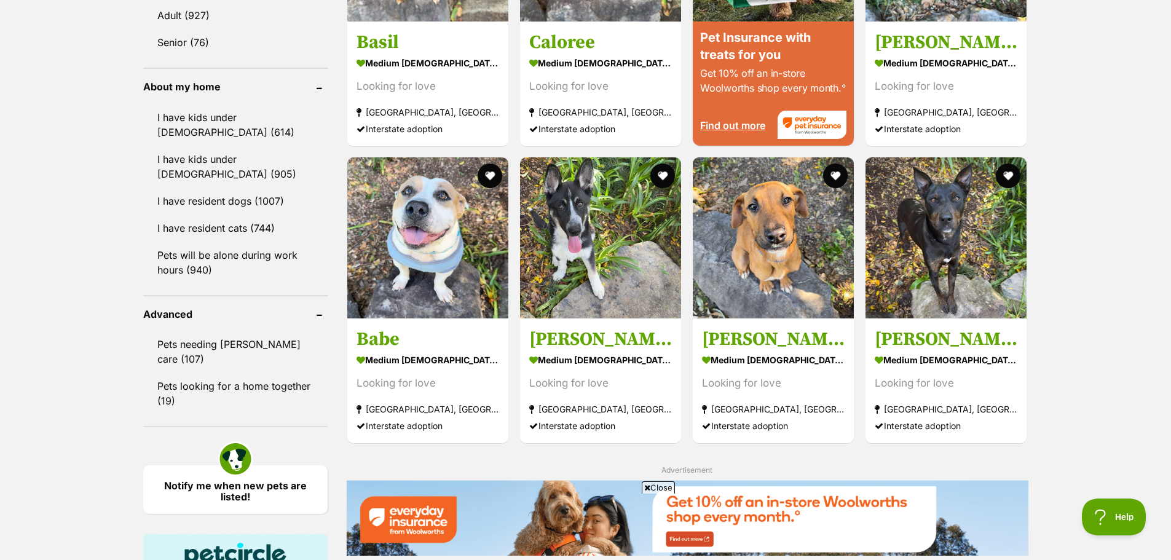
scroll to position [1290, 0]
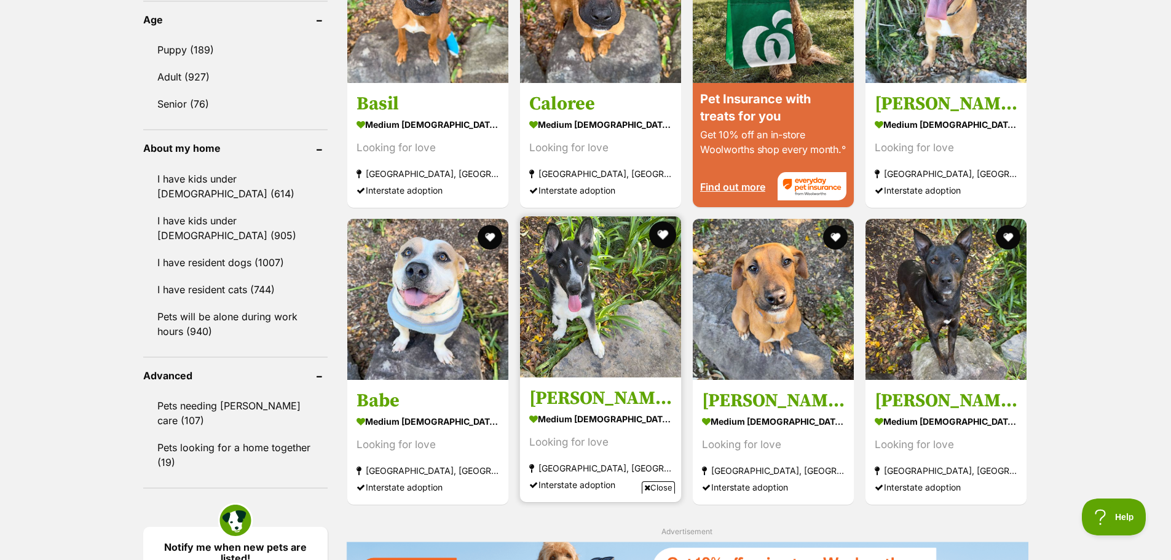
click at [662, 232] on button "favourite" at bounding box center [662, 234] width 27 height 27
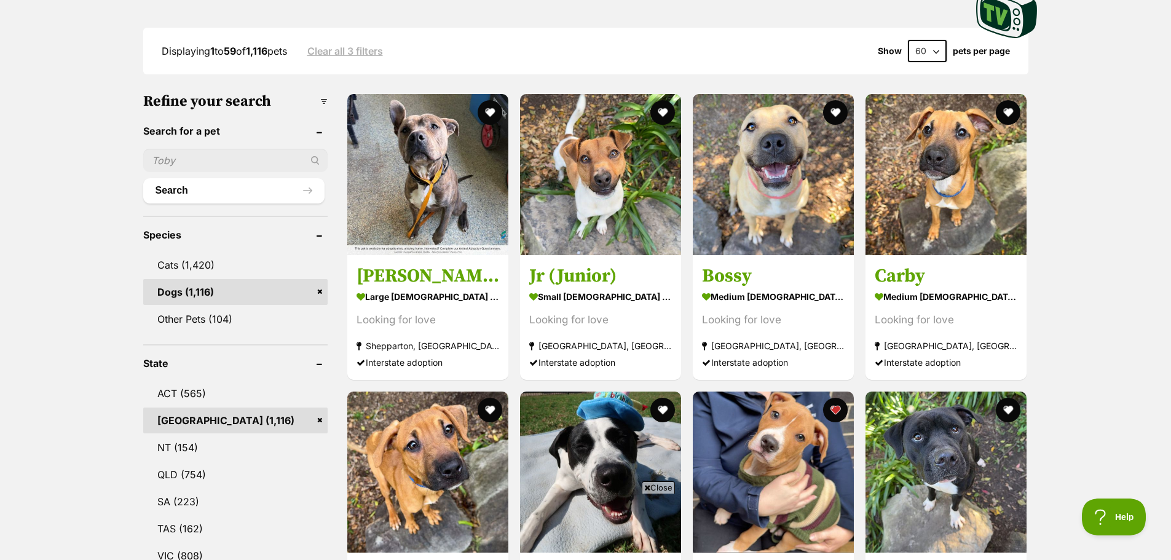
scroll to position [369, 0]
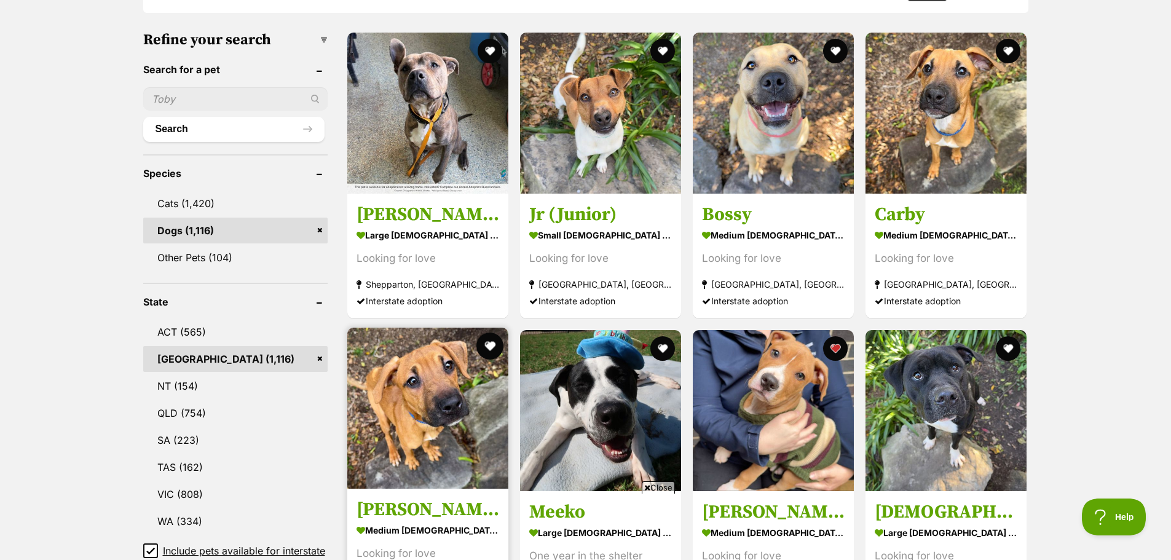
click at [485, 344] on button "favourite" at bounding box center [489, 345] width 27 height 27
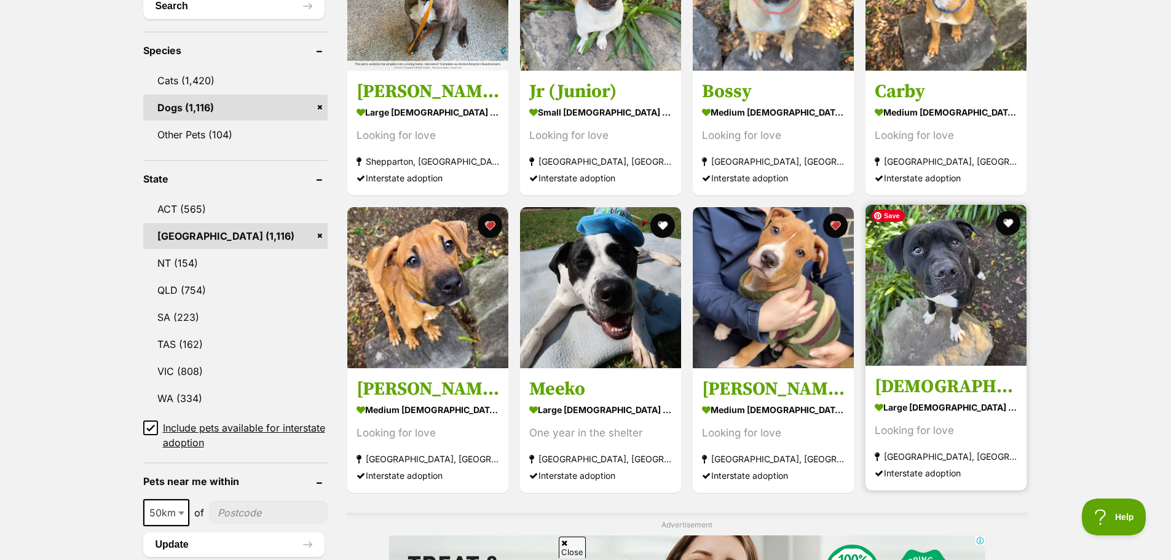
scroll to position [307, 0]
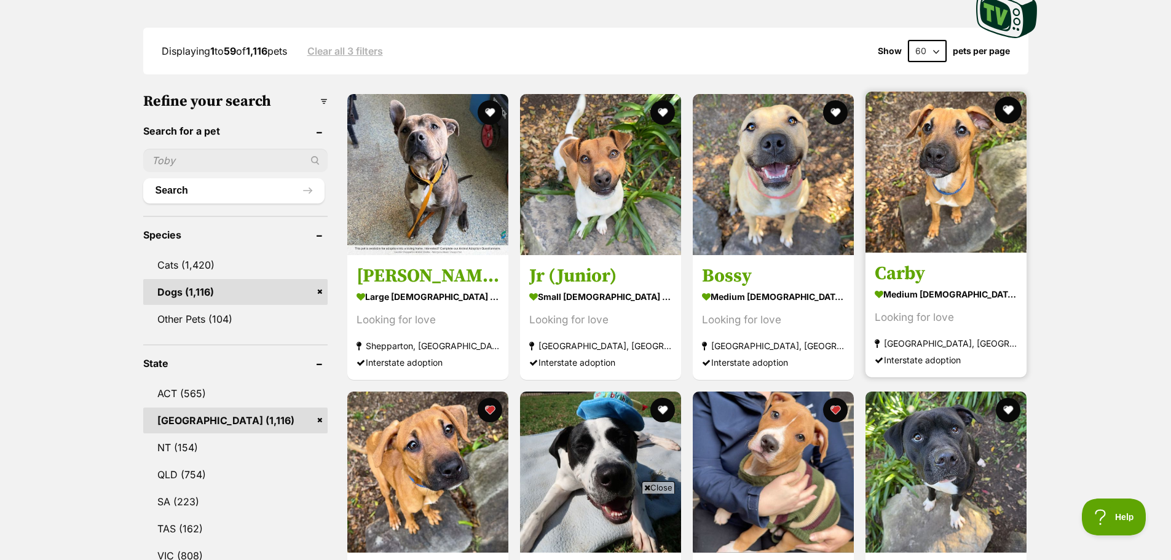
click at [1008, 110] on button "favourite" at bounding box center [1008, 109] width 27 height 27
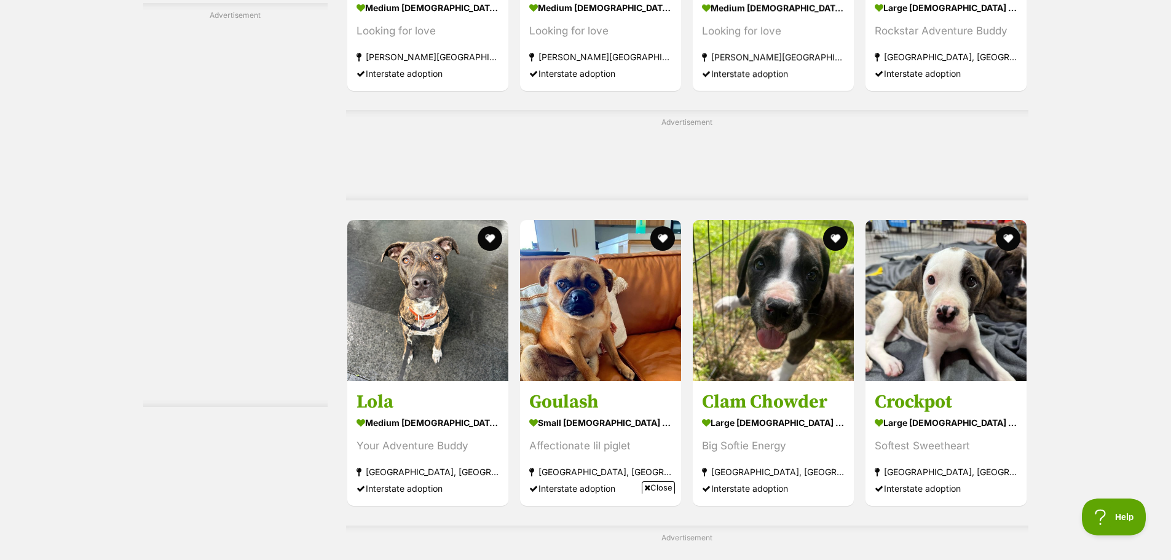
scroll to position [3011, 0]
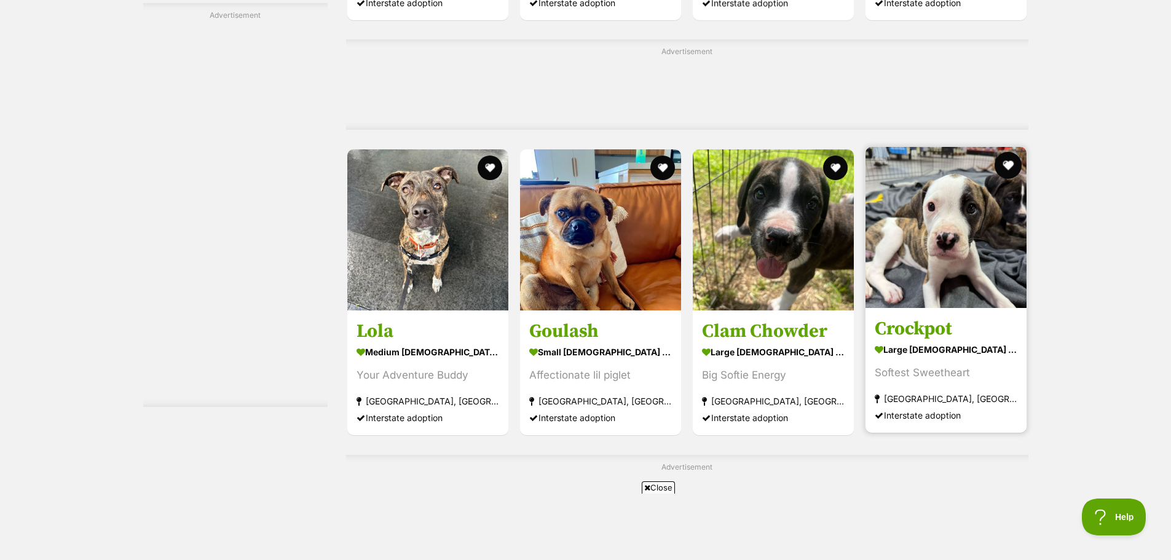
click at [1011, 162] on button "favourite" at bounding box center [1008, 165] width 27 height 27
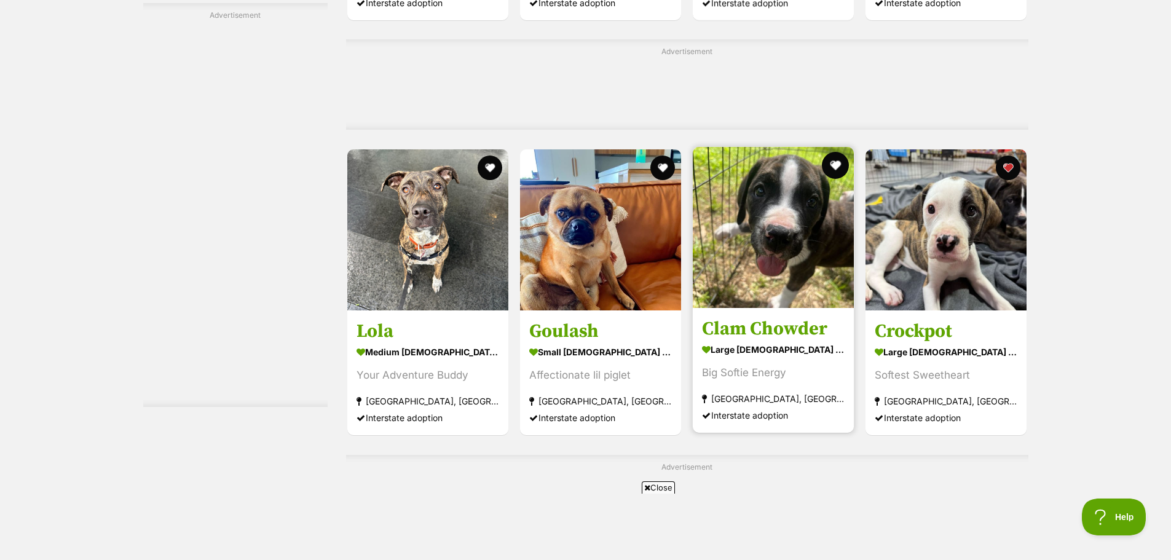
click at [836, 160] on button "favourite" at bounding box center [835, 165] width 27 height 27
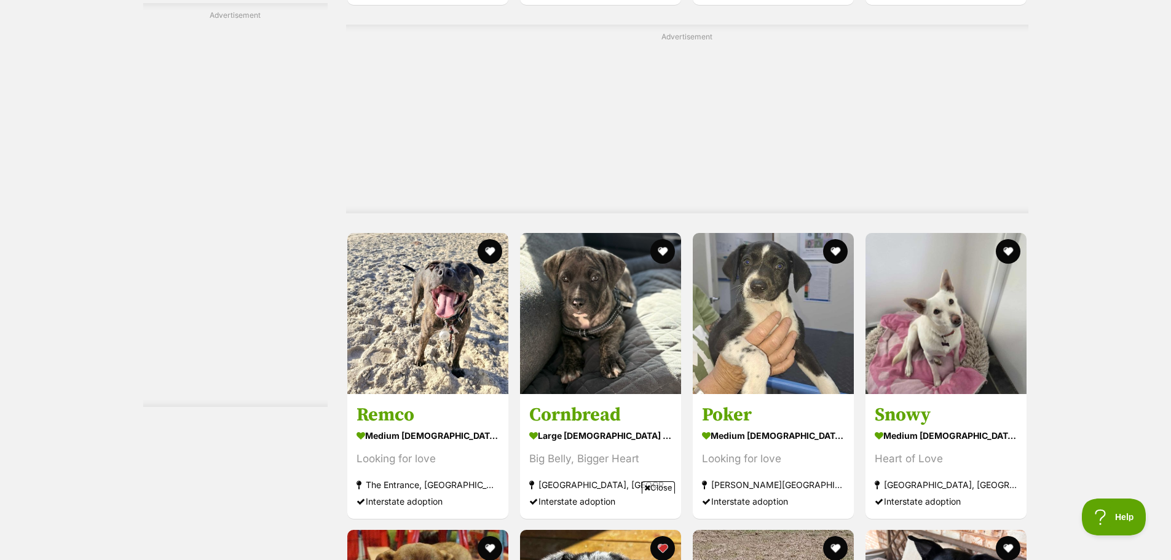
scroll to position [3564, 0]
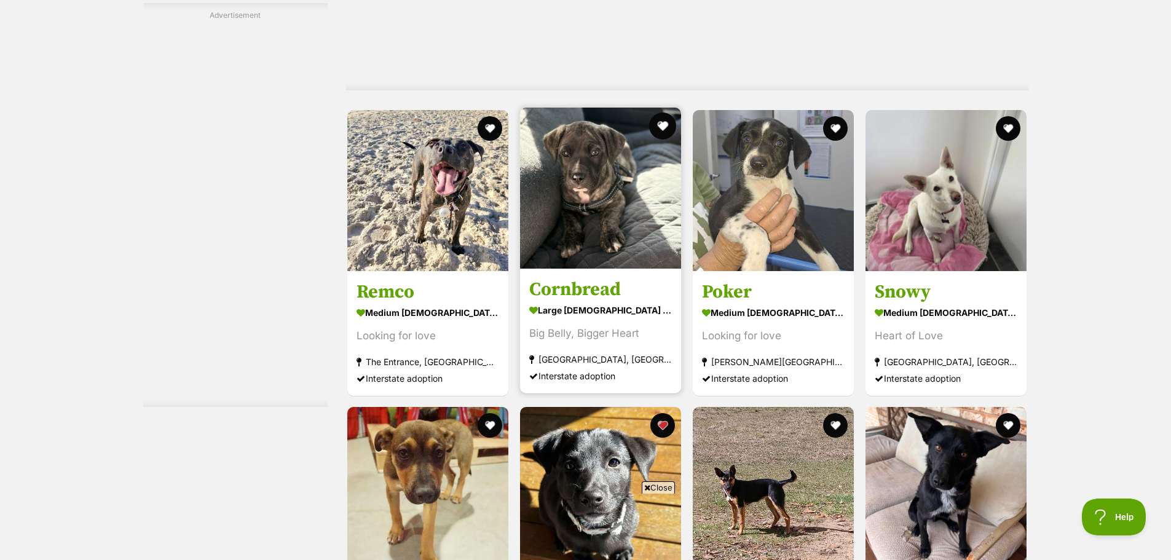
click at [667, 122] on button "favourite" at bounding box center [662, 125] width 27 height 27
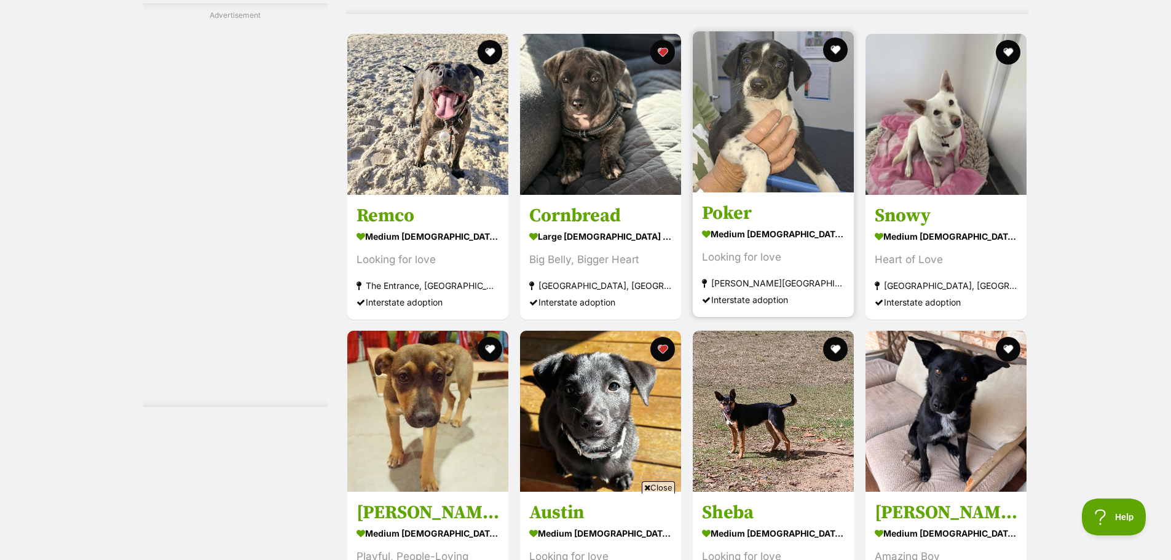
scroll to position [3687, 0]
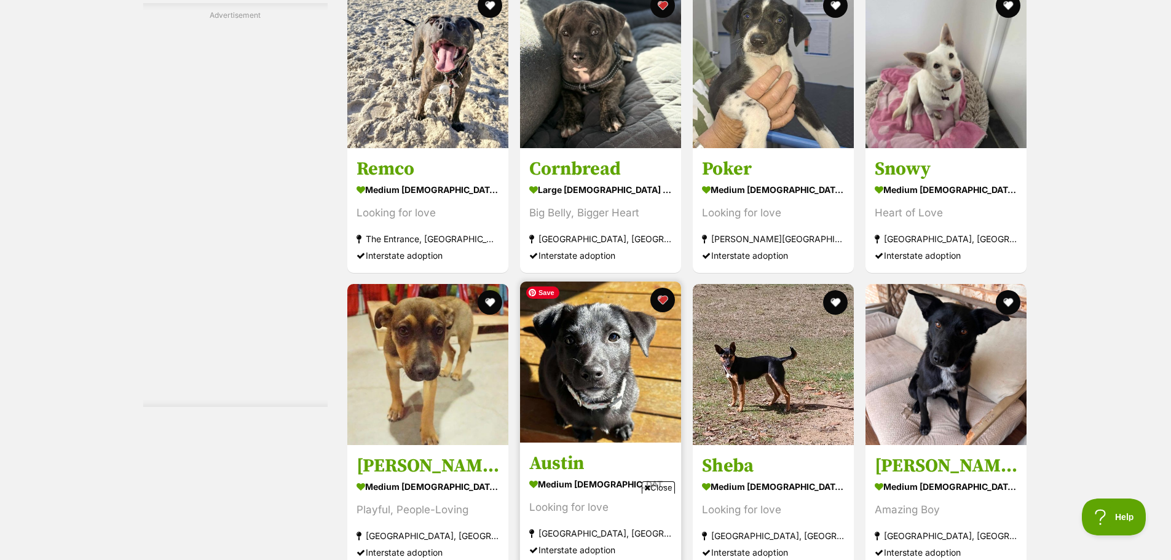
click at [589, 376] on img at bounding box center [600, 361] width 161 height 161
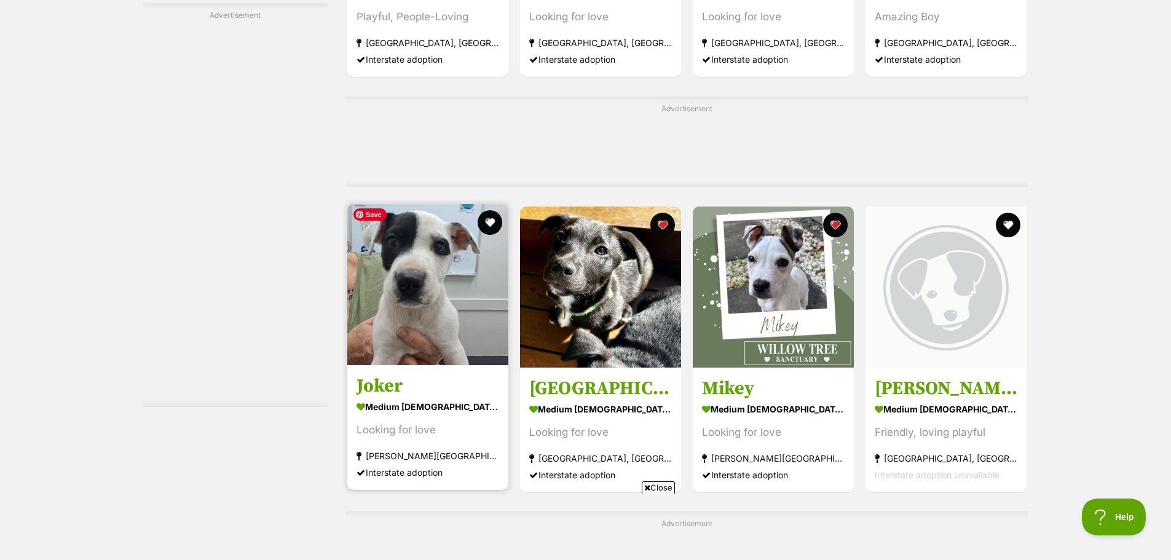
scroll to position [4240, 0]
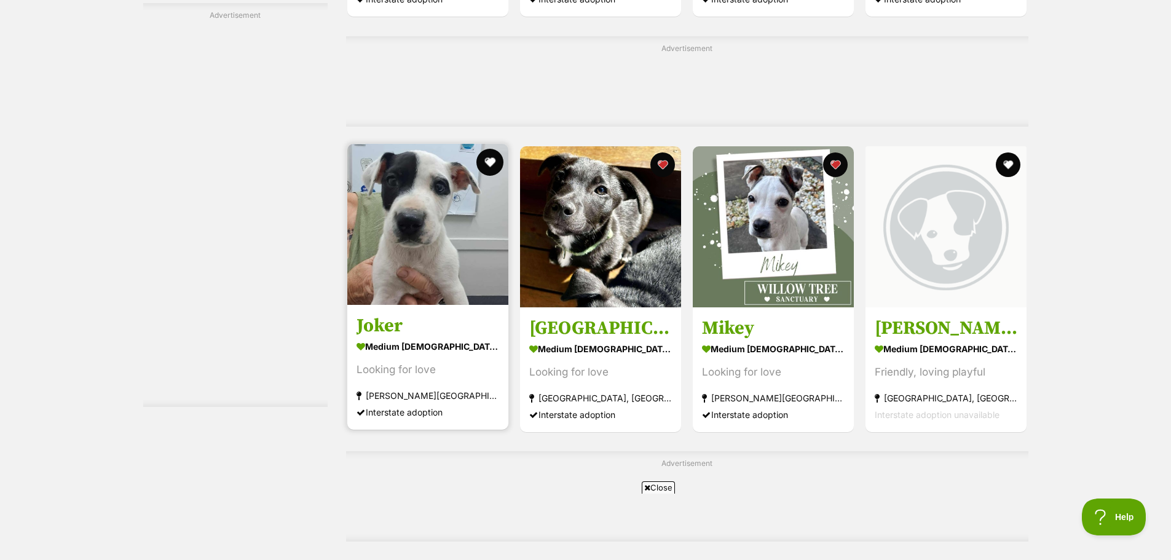
click at [489, 159] on button "favourite" at bounding box center [489, 162] width 27 height 27
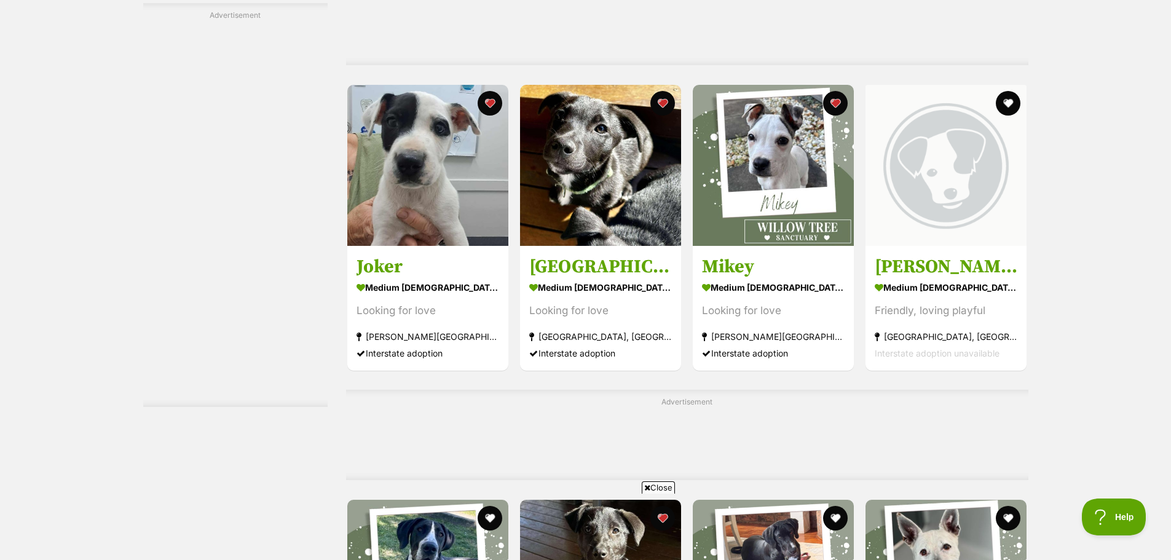
scroll to position [4179, 0]
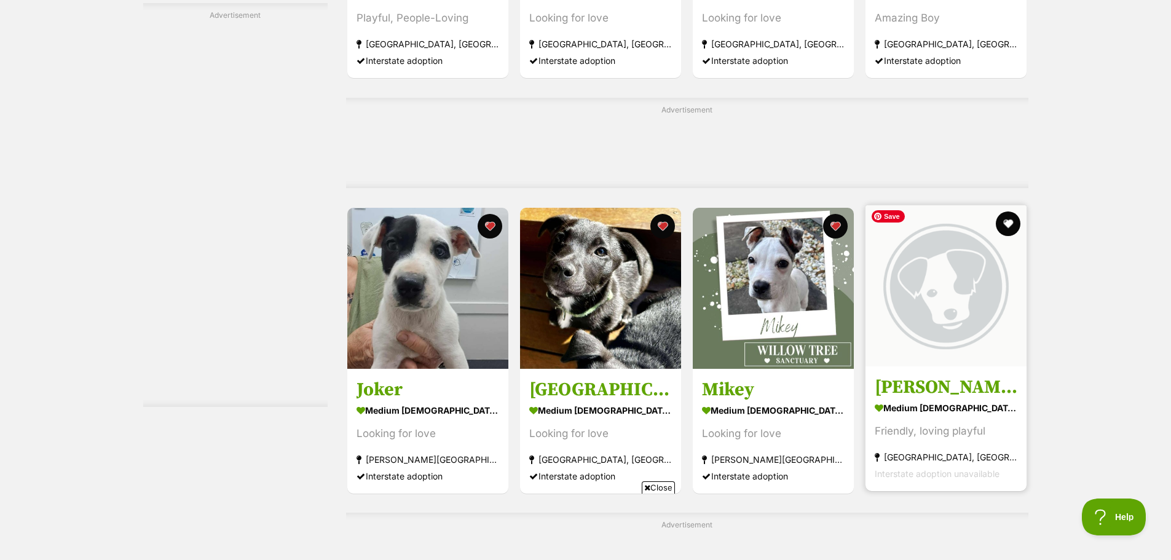
click at [938, 293] on img at bounding box center [945, 285] width 161 height 161
click at [1008, 216] on button "favourite" at bounding box center [1008, 223] width 27 height 27
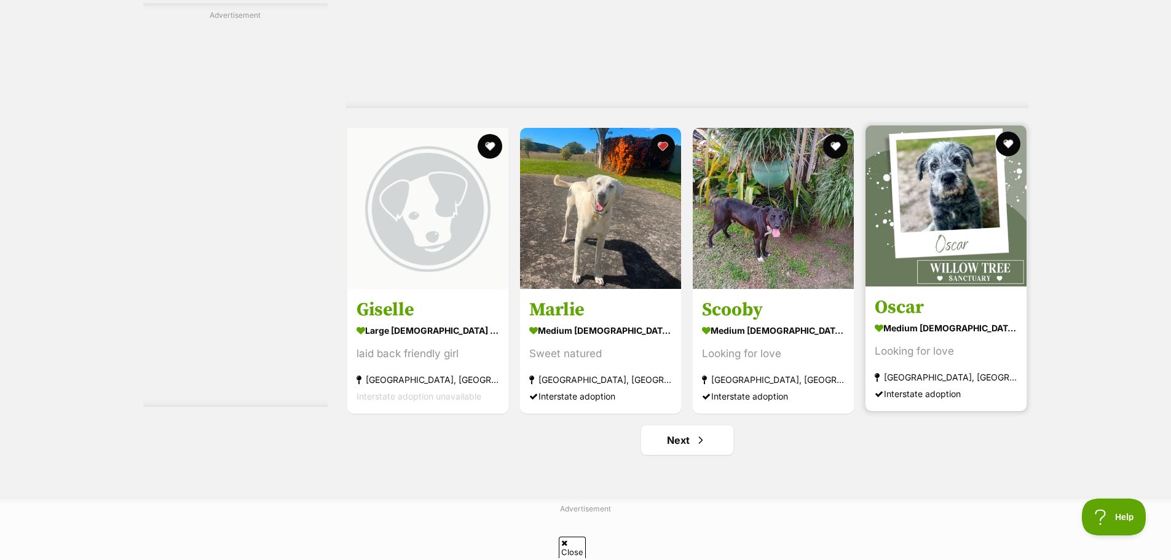
scroll to position [0, 0]
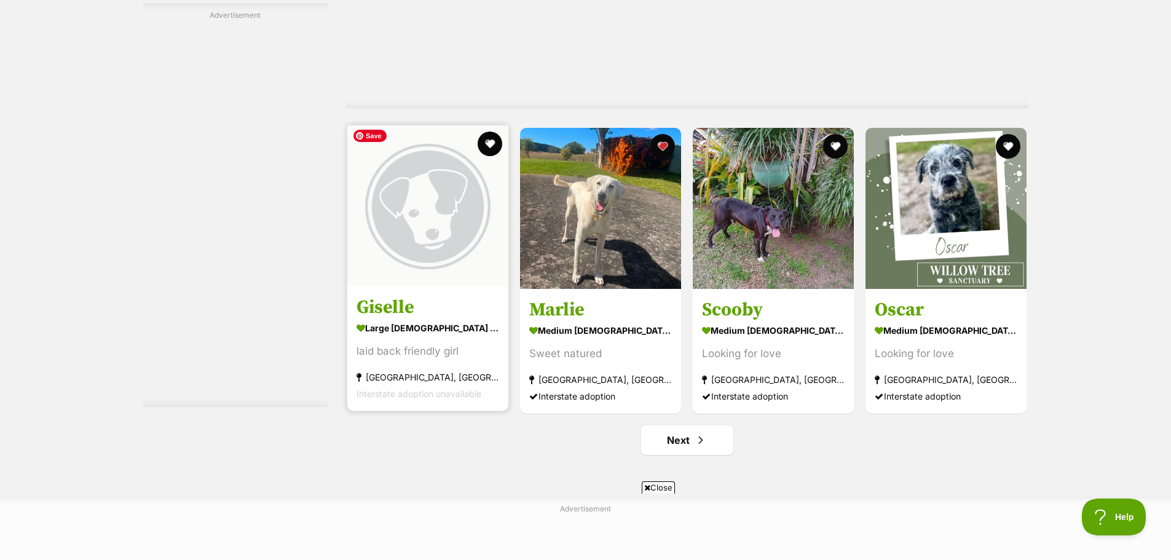
click at [418, 256] on img at bounding box center [427, 205] width 161 height 161
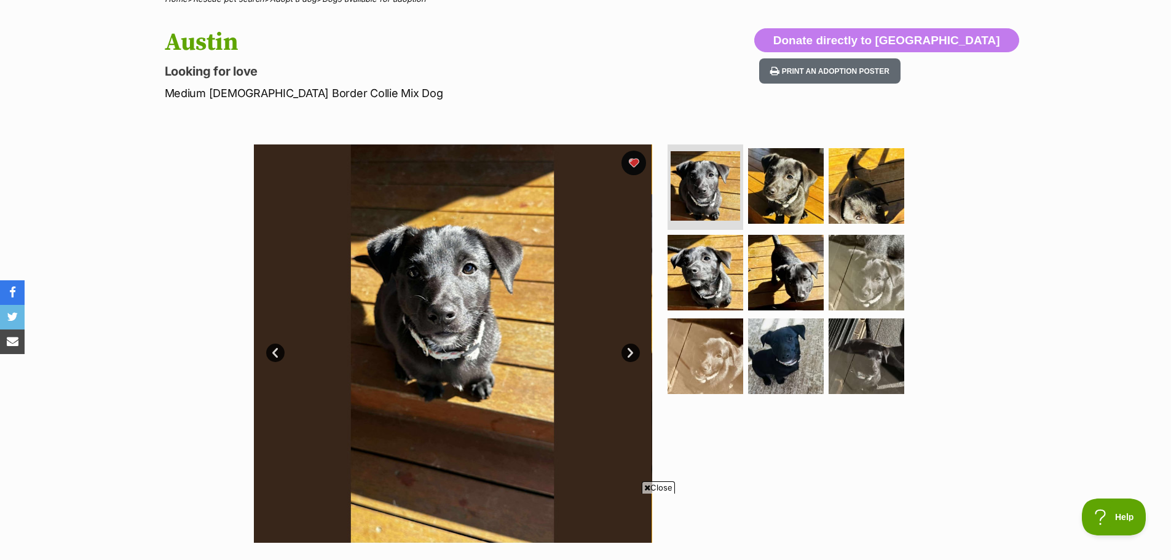
scroll to position [61, 0]
